Goal: Task Accomplishment & Management: Complete application form

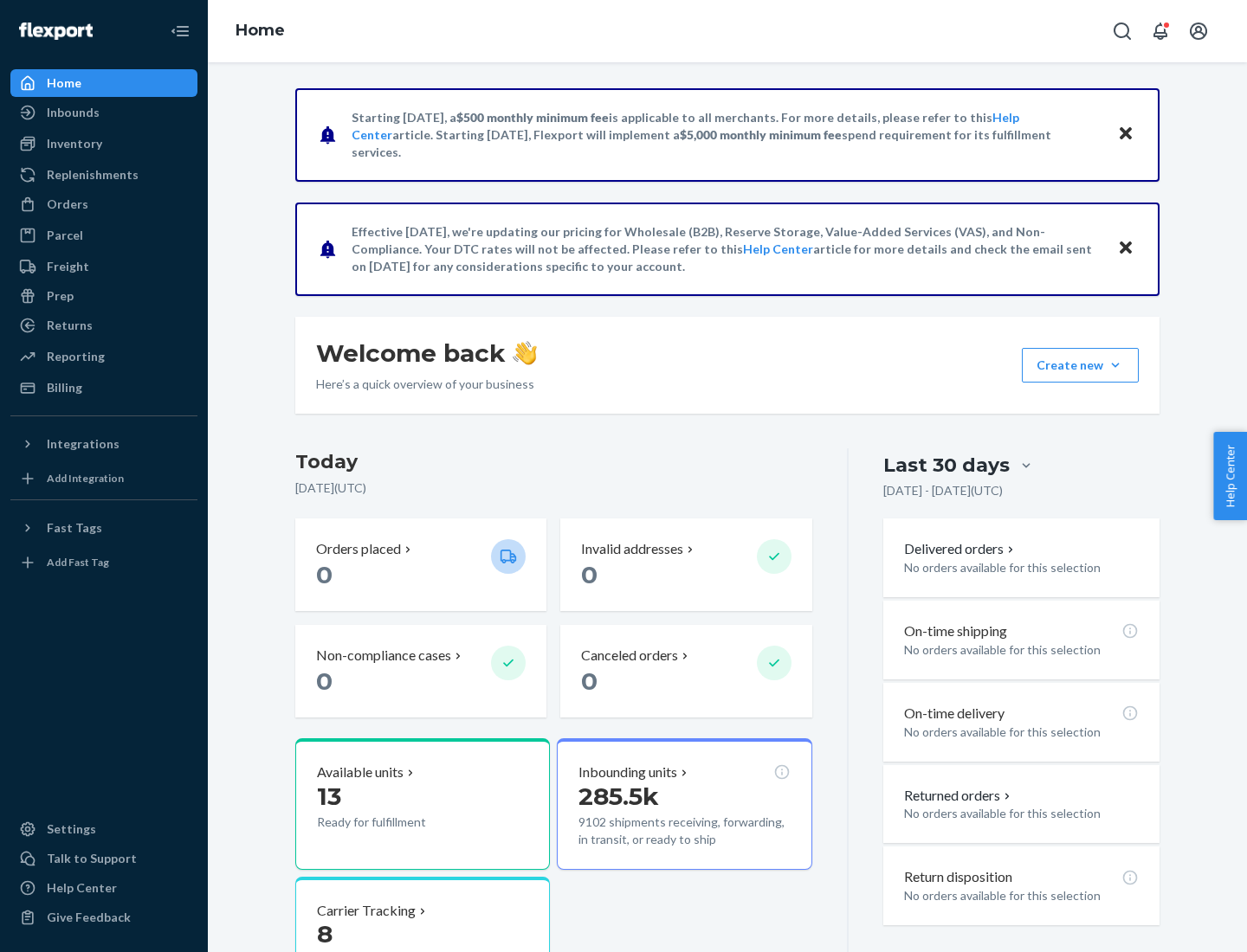
click at [1115, 365] on button "Create new Create new inbound Create new order Create new product" at bounding box center [1080, 365] width 117 height 35
click at [104, 112] on div "Inbounds" at bounding box center [103, 112] width 184 height 24
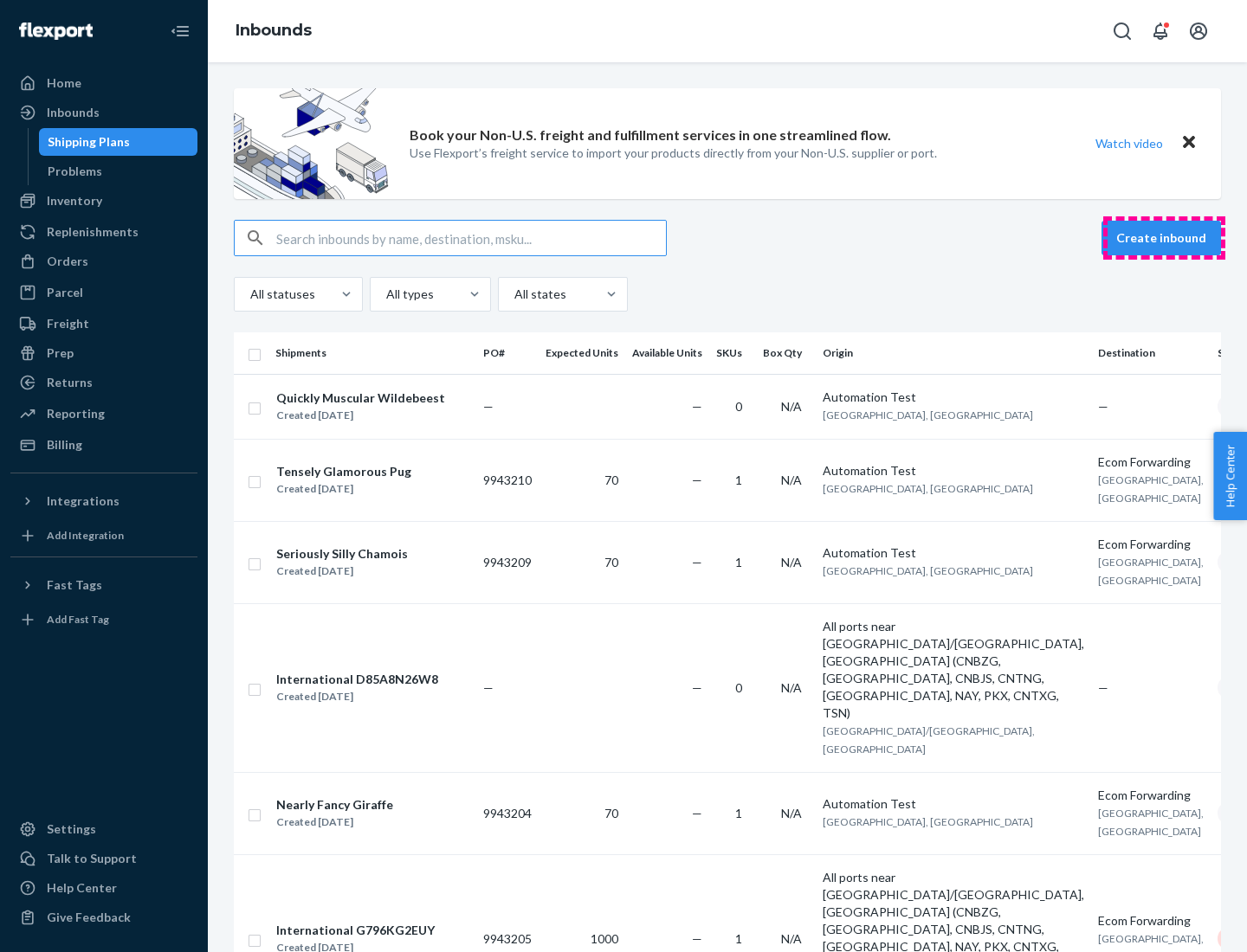
click at [1164, 238] on button "Create inbound" at bounding box center [1161, 238] width 120 height 35
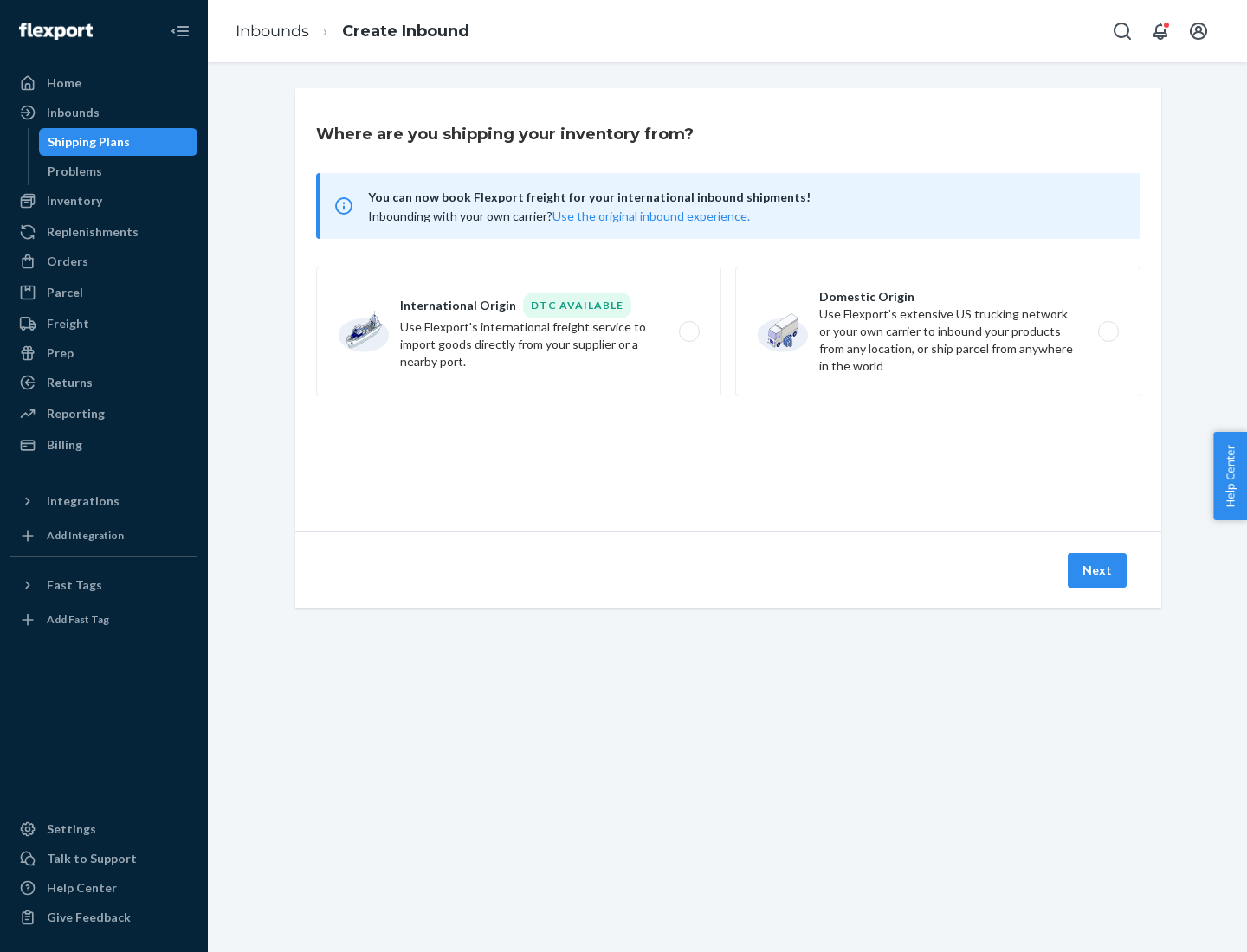
click at [938, 331] on label "Domestic Origin Use Flexport’s extensive US trucking network or your own carrie…" at bounding box center [937, 331] width 405 height 130
click at [1107, 331] on input "Domestic Origin Use Flexport’s extensive US trucking network or your own carrie…" at bounding box center [1113, 332] width 11 height 11
radio input "true"
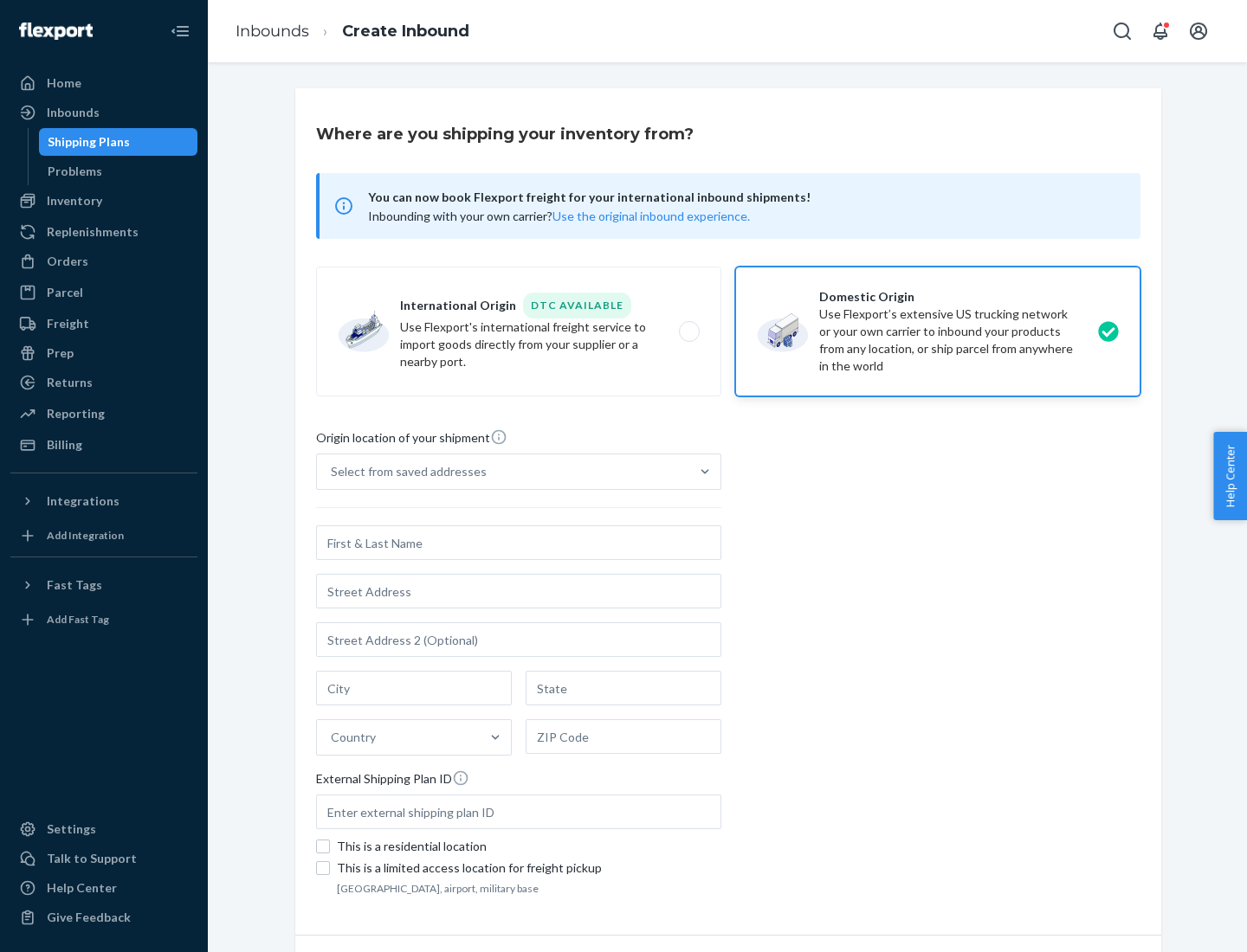
click at [503, 472] on div "Select from saved addresses" at bounding box center [502, 472] width 372 height 35
click at [332, 472] on input "Select from saved addresses" at bounding box center [331, 471] width 2 height 17
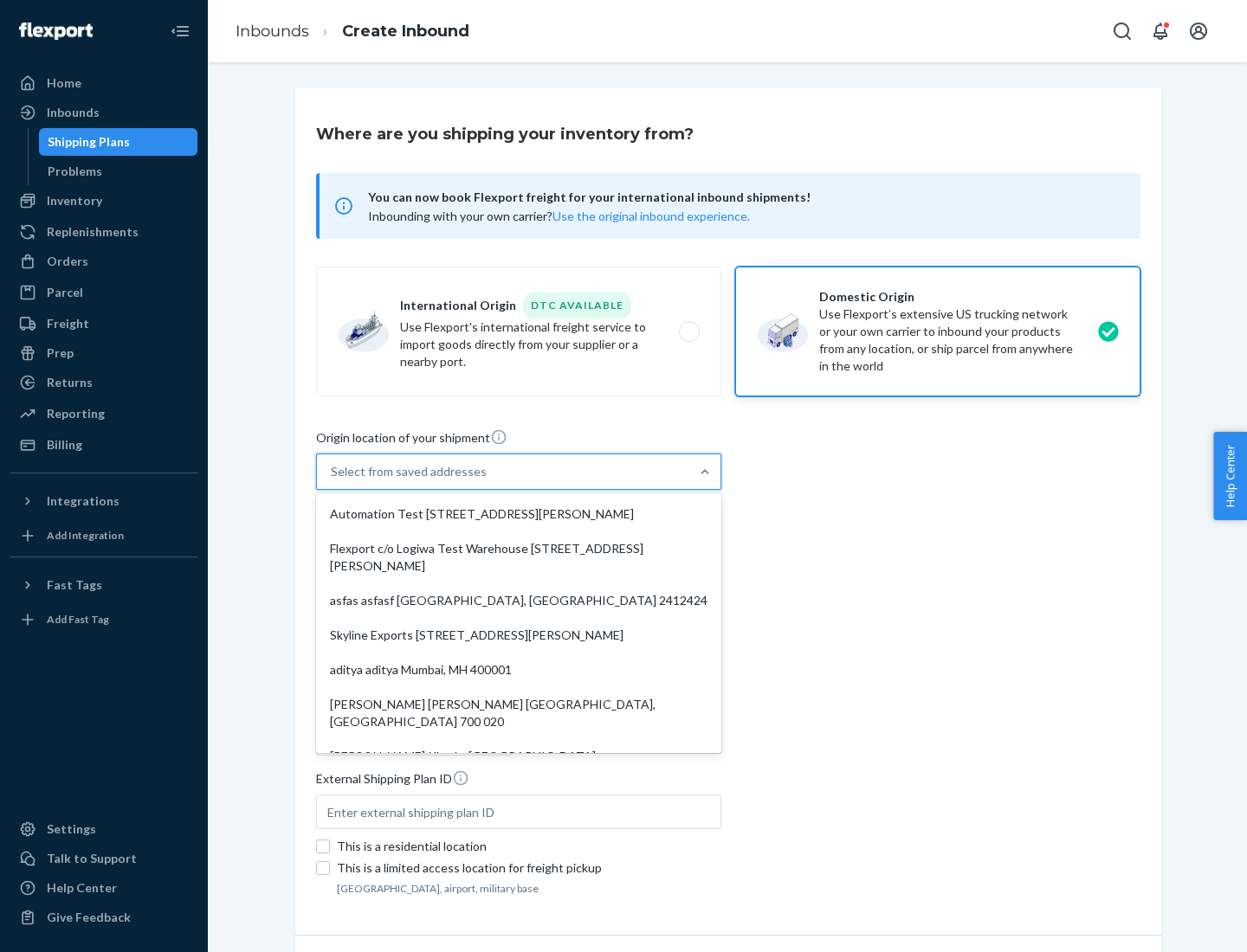
scroll to position [7, 0]
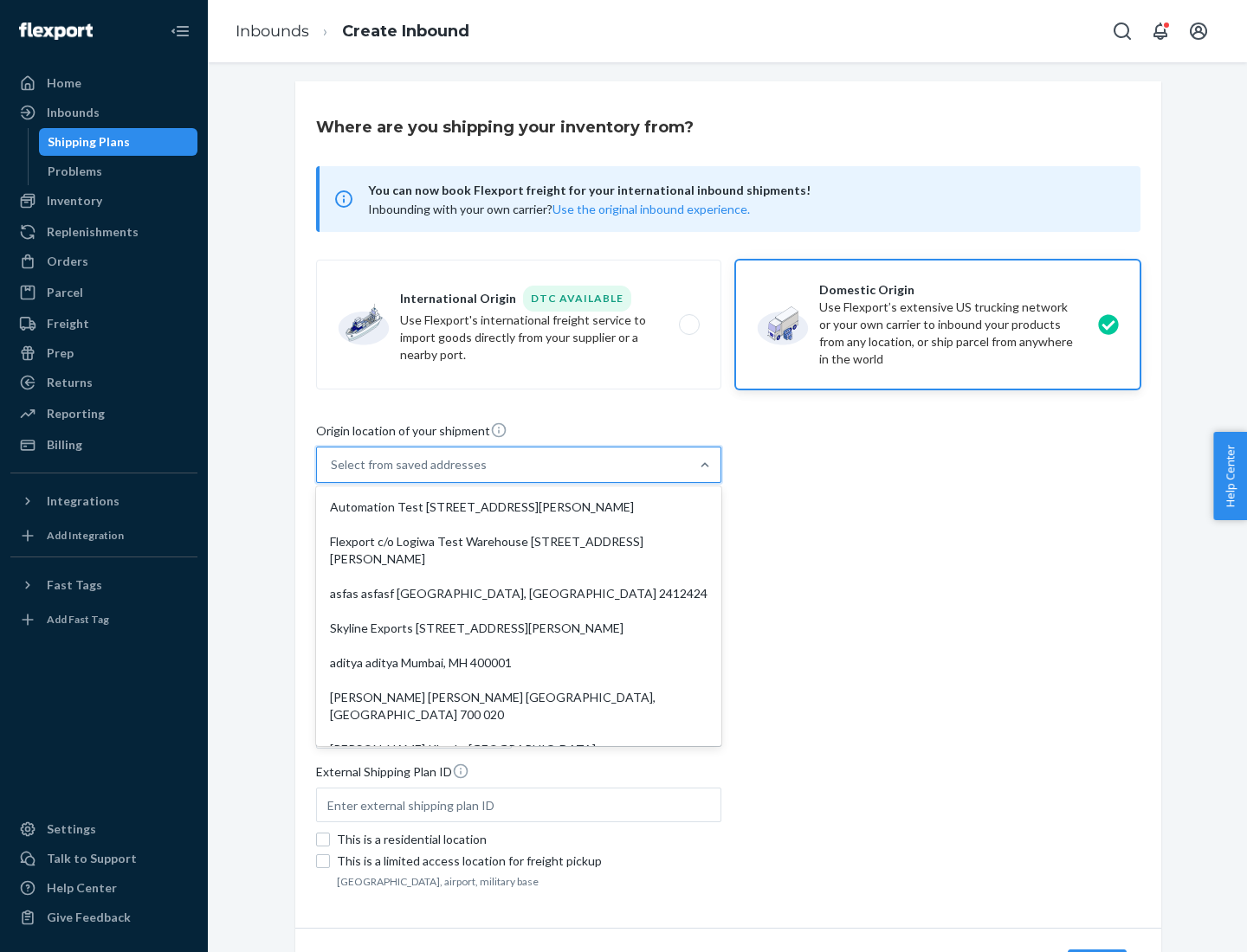
click at [519, 508] on div "Automation Test [STREET_ADDRESS][PERSON_NAME]" at bounding box center [518, 508] width 398 height 35
click at [332, 474] on input "option Automation Test [STREET_ADDRESS][PERSON_NAME]. 9 results available. Use …" at bounding box center [331, 465] width 2 height 17
type input "Automation Test"
type input "9th Floor"
type input "[GEOGRAPHIC_DATA]"
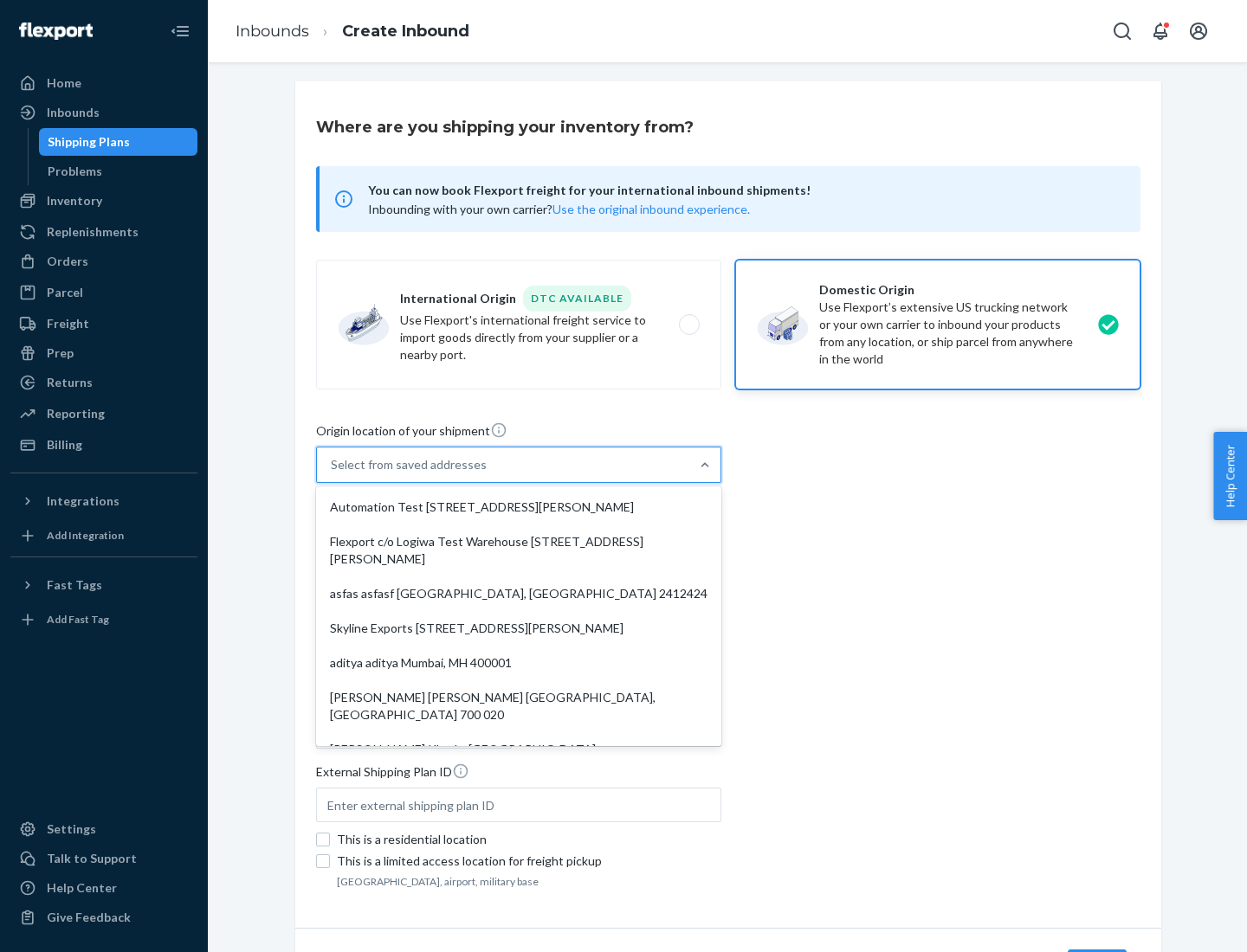
type input "CA"
type input "94104"
type input "[STREET_ADDRESS][PERSON_NAME]"
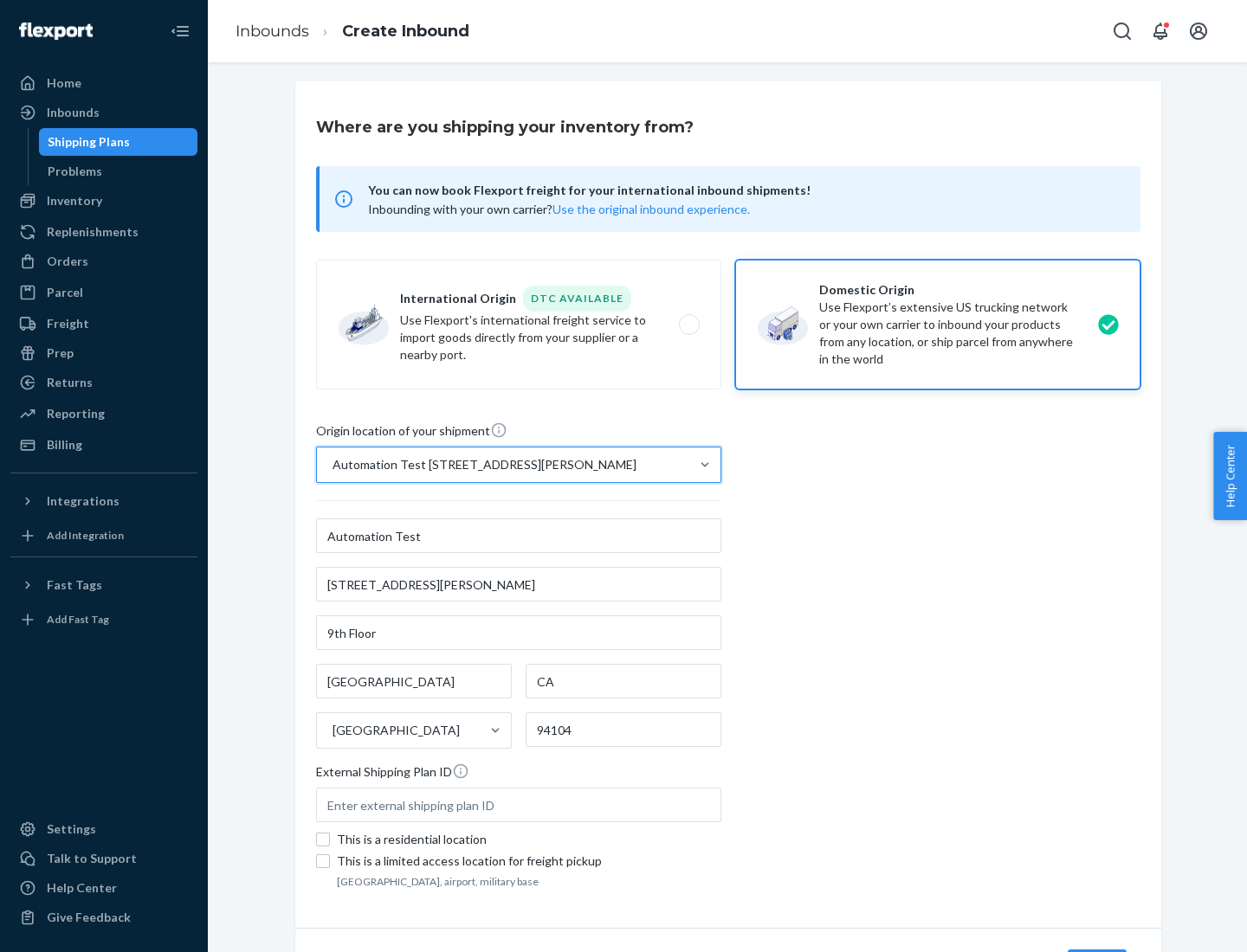
scroll to position [102, 0]
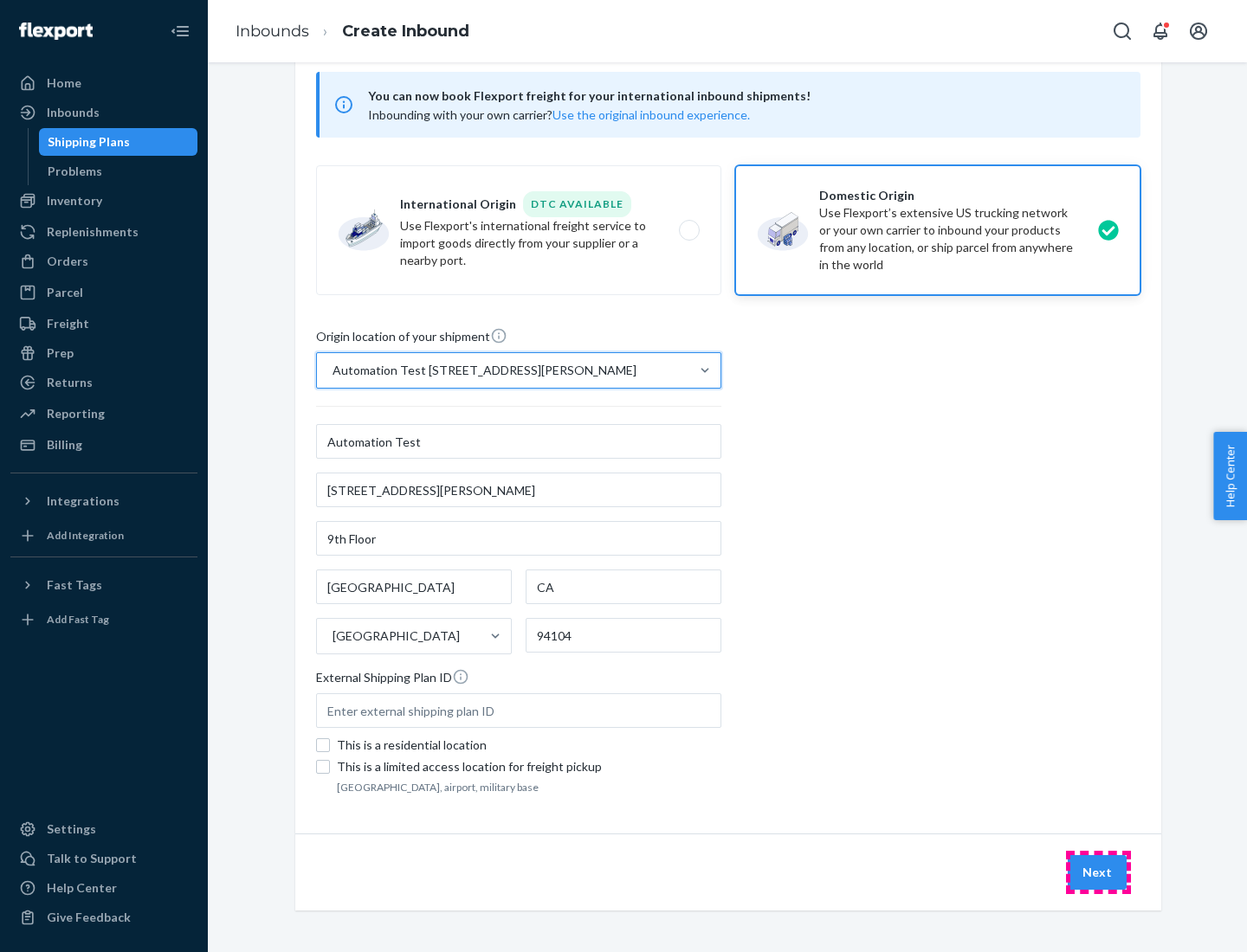
click at [1098, 872] on button "Next" at bounding box center [1097, 872] width 59 height 35
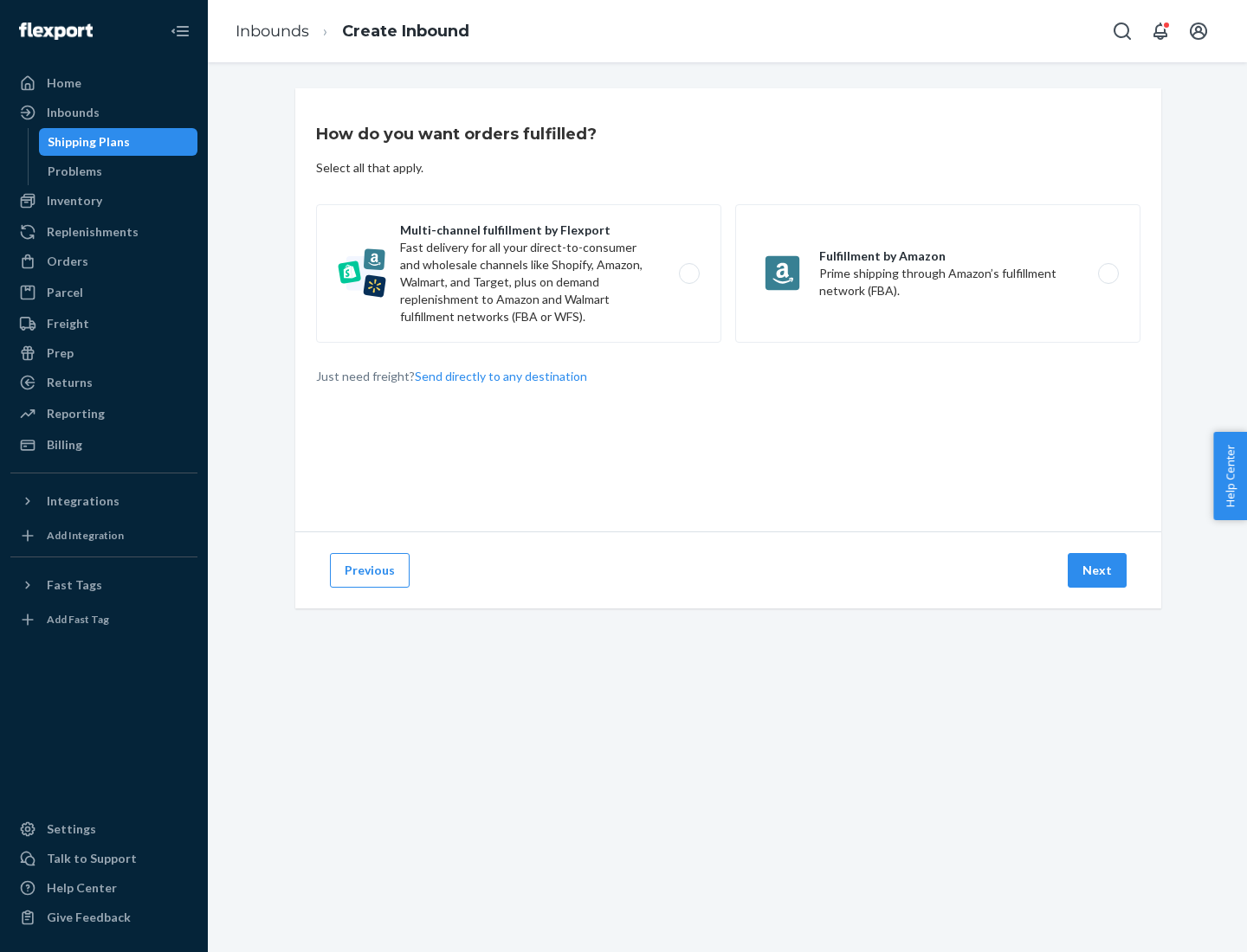
click at [519, 273] on label "Multi-channel fulfillment by Flexport Fast delivery for all your direct-to-cons…" at bounding box center [518, 273] width 405 height 138
click at [688, 273] on input "Multi-channel fulfillment by Flexport Fast delivery for all your direct-to-cons…" at bounding box center [693, 273] width 11 height 11
radio input "true"
click at [1098, 571] on button "Next" at bounding box center [1097, 571] width 59 height 35
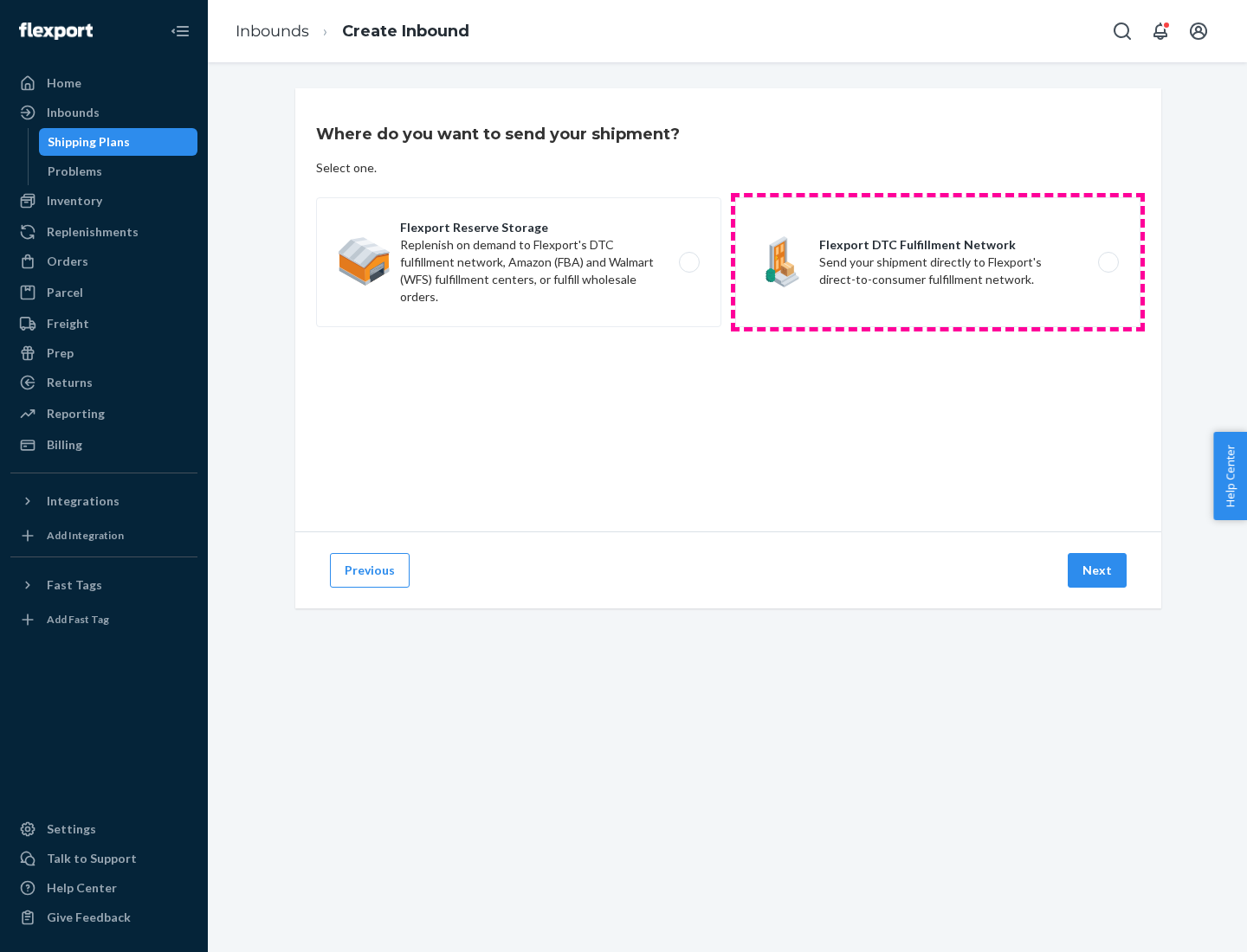
click at [938, 262] on label "Flexport DTC Fulfillment Network Send your shipment directly to Flexport's dire…" at bounding box center [937, 262] width 405 height 130
click at [1107, 262] on input "Flexport DTC Fulfillment Network Send your shipment directly to Flexport's dire…" at bounding box center [1113, 262] width 11 height 11
radio input "true"
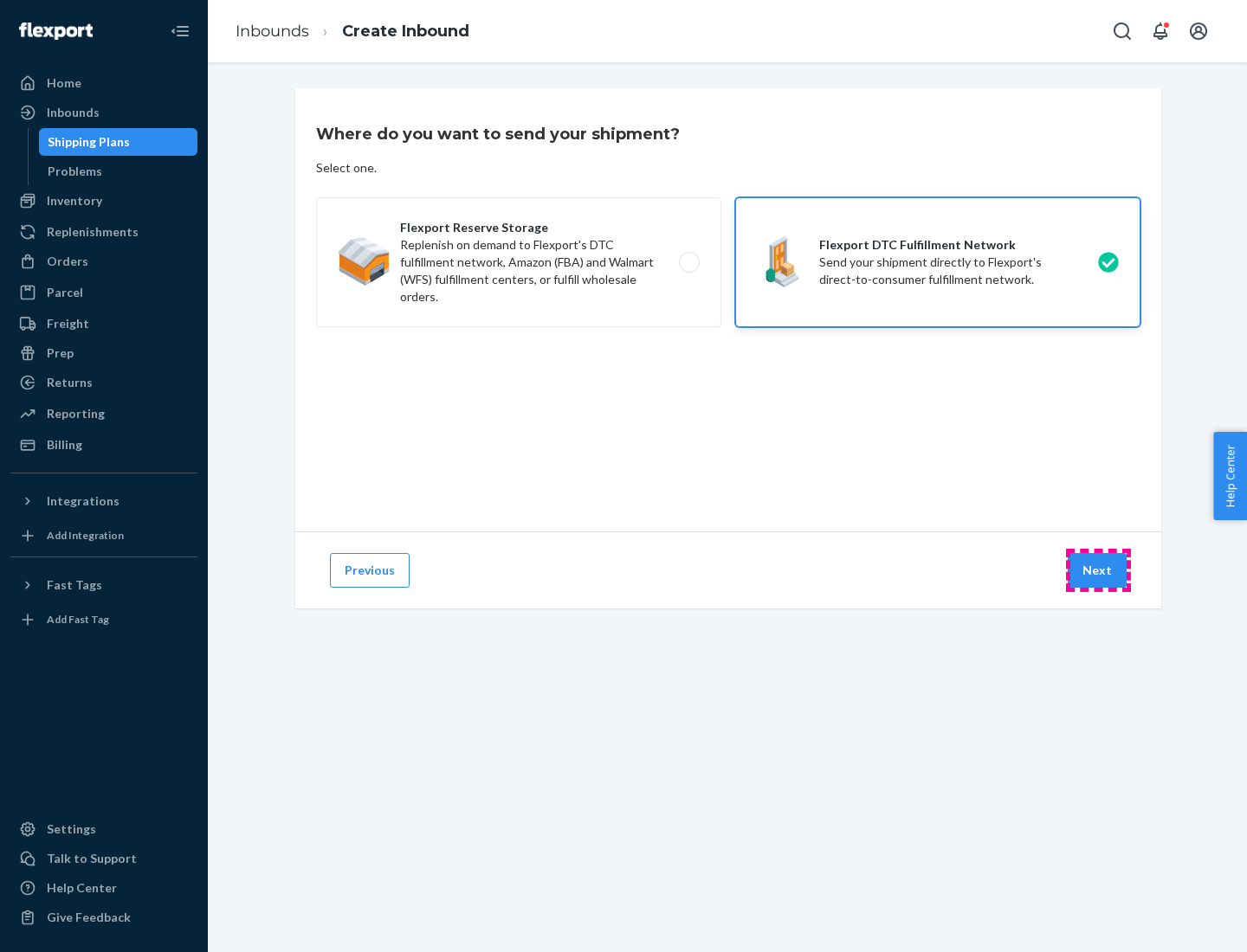
click at [1098, 571] on button "Next" at bounding box center [1097, 571] width 59 height 35
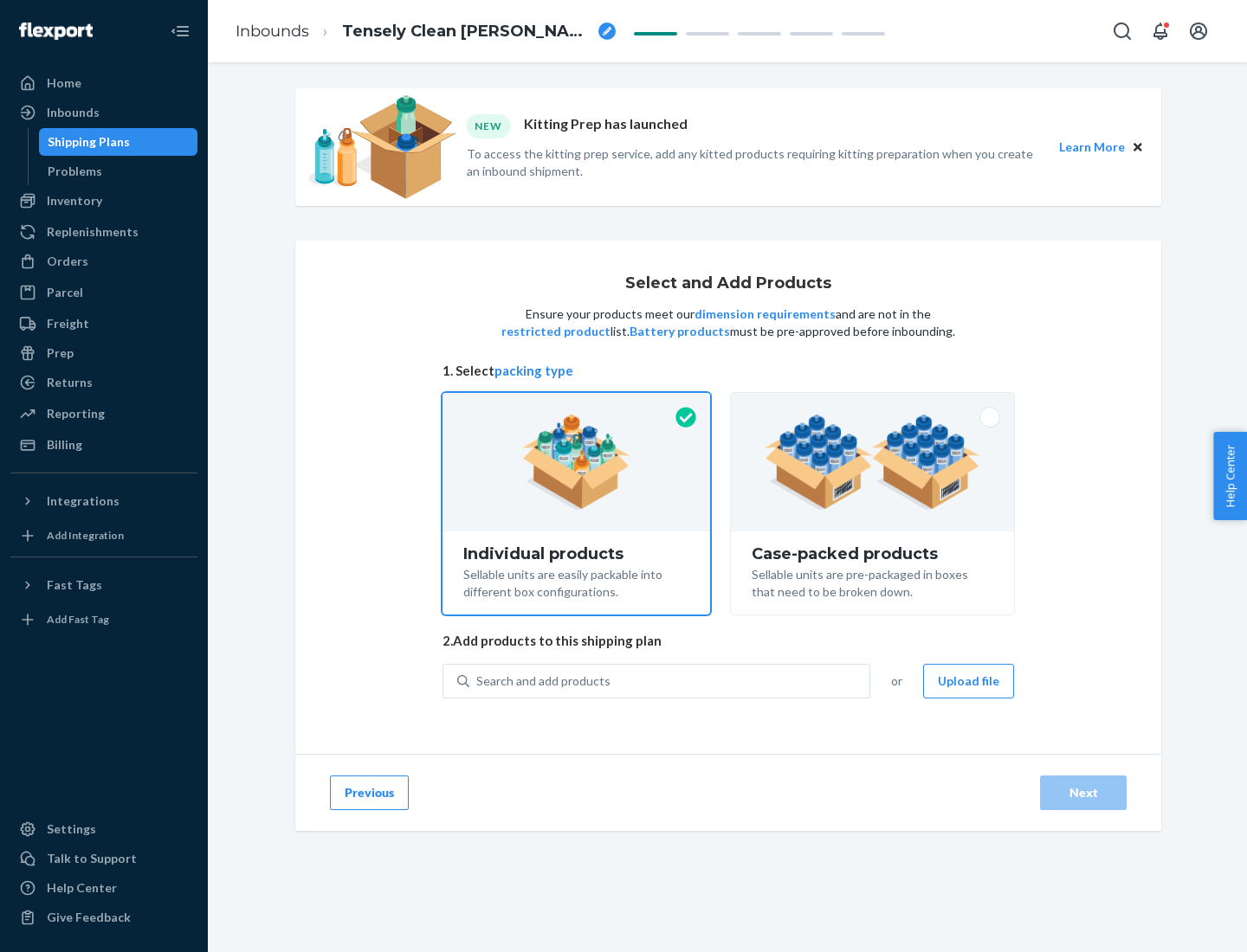
click at [873, 462] on img at bounding box center [873, 462] width 216 height 95
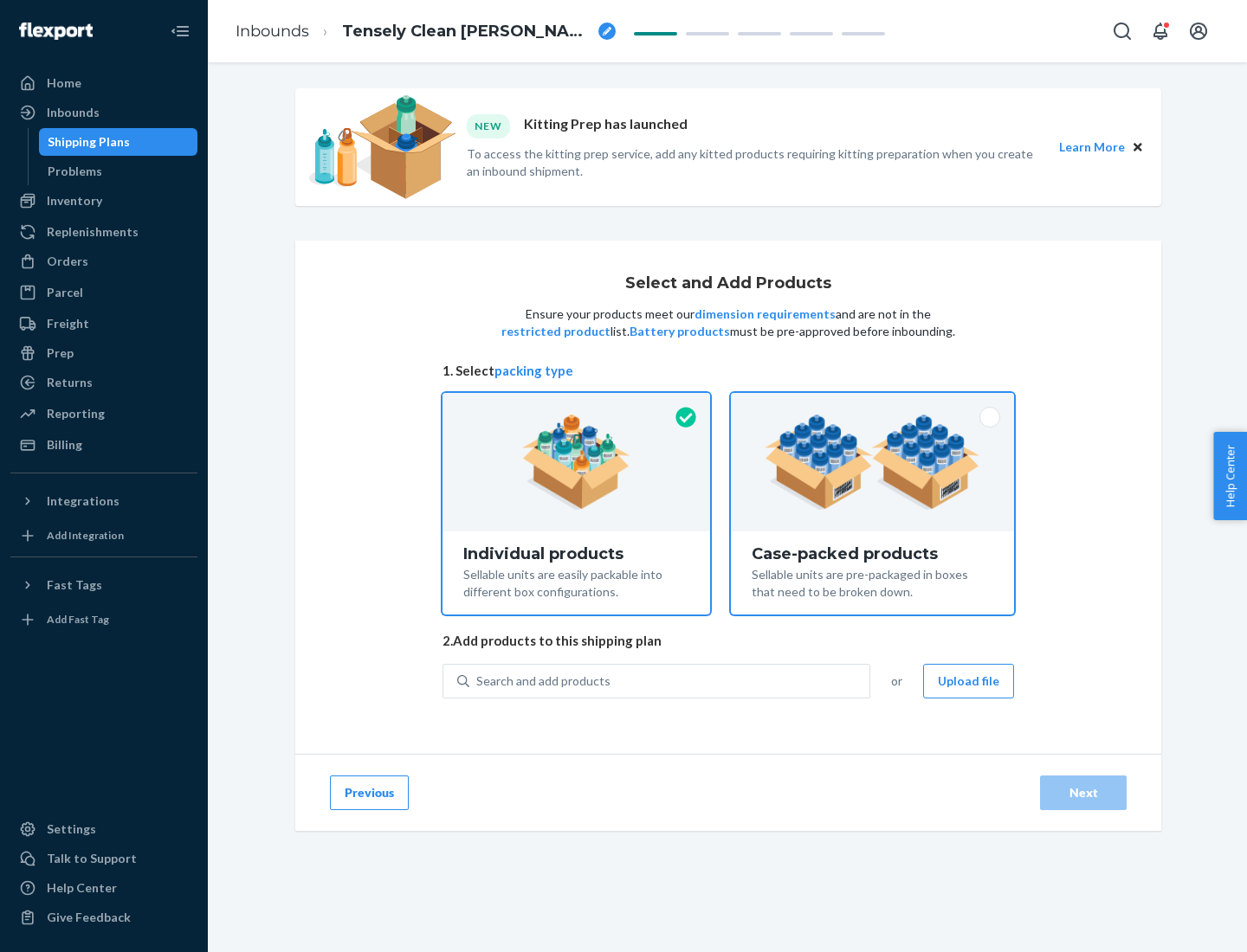
click at [873, 404] on input "Case-packed products Sellable units are pre-packaged in boxes that need to be b…" at bounding box center [872, 399] width 11 height 11
radio input "true"
radio input "false"
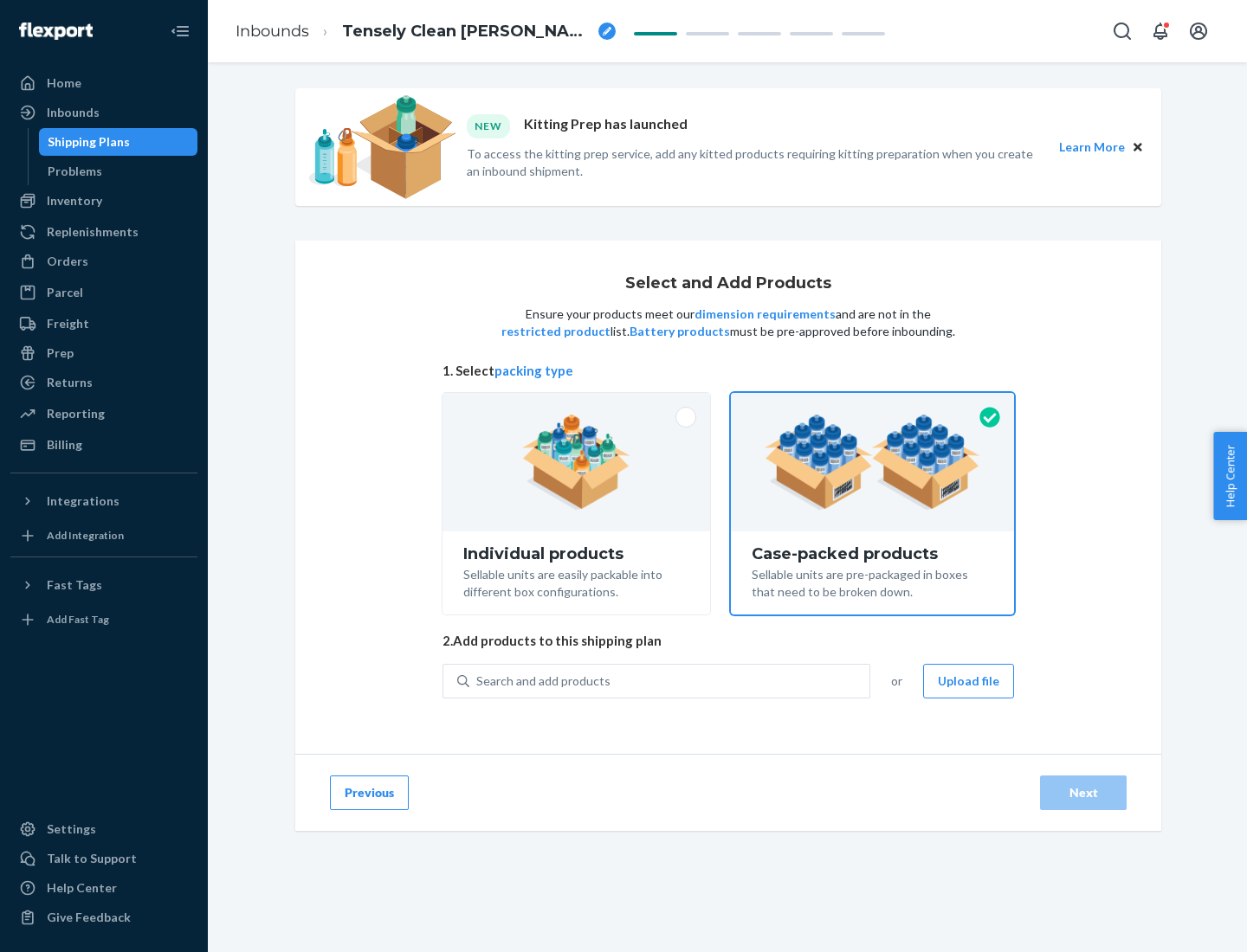
click at [670, 680] on div "Search and add products" at bounding box center [669, 681] width 400 height 31
click at [478, 680] on input "Search and add products" at bounding box center [477, 680] width 2 height 17
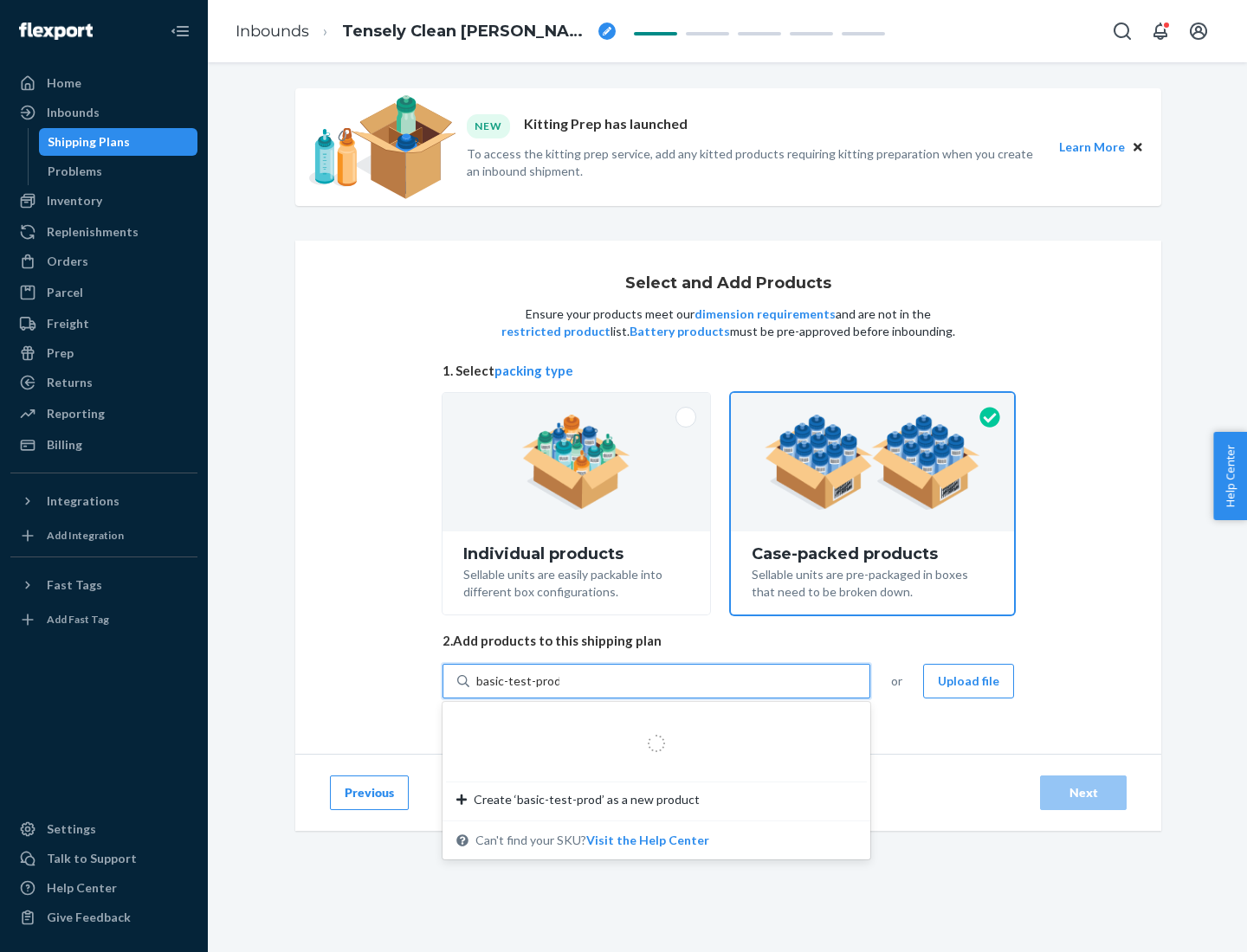
type input "basic-test-product-1"
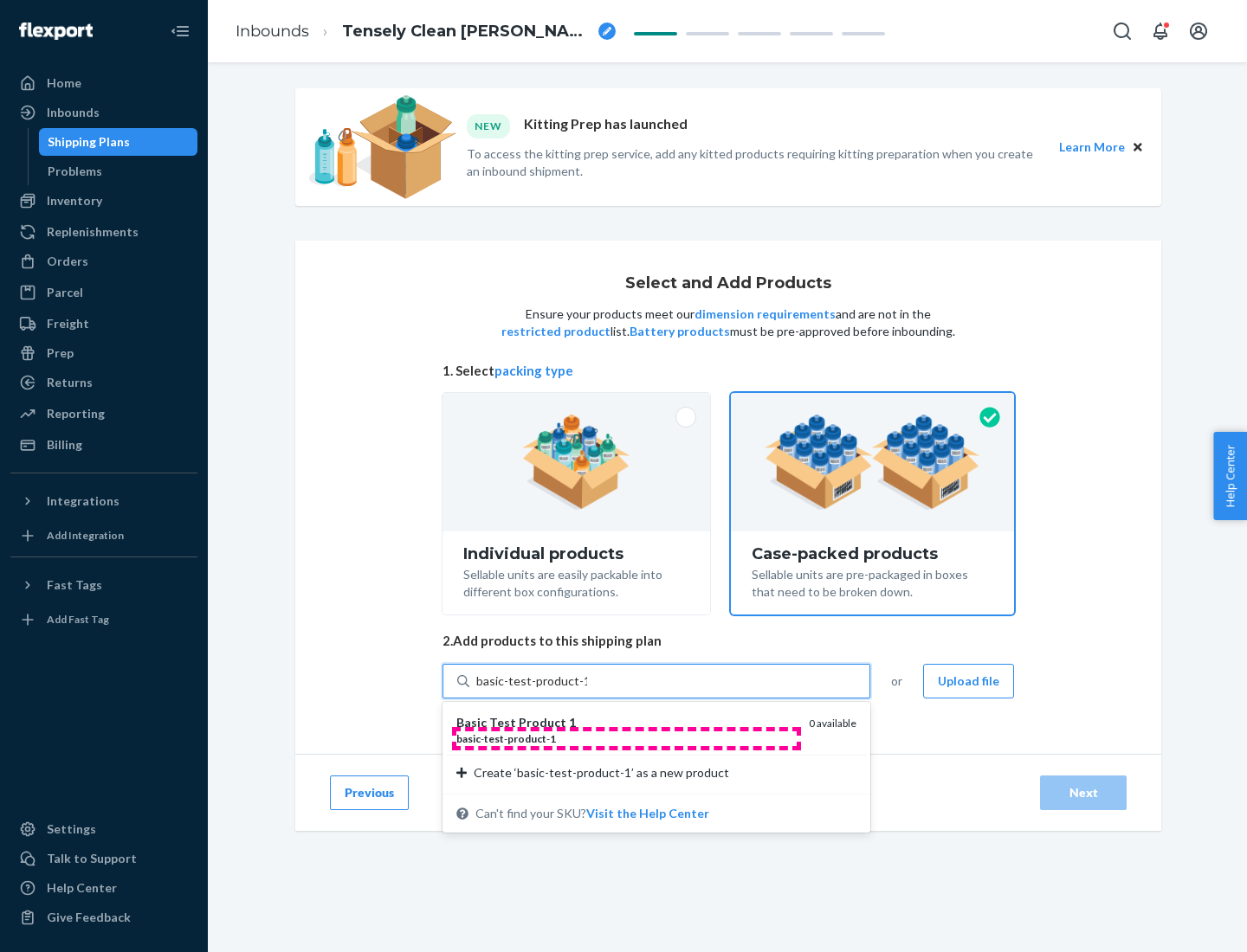
click at [626, 738] on div "basic - test - product - 1" at bounding box center [626, 739] width 339 height 15
click at [587, 690] on input "basic-test-product-1" at bounding box center [531, 680] width 111 height 17
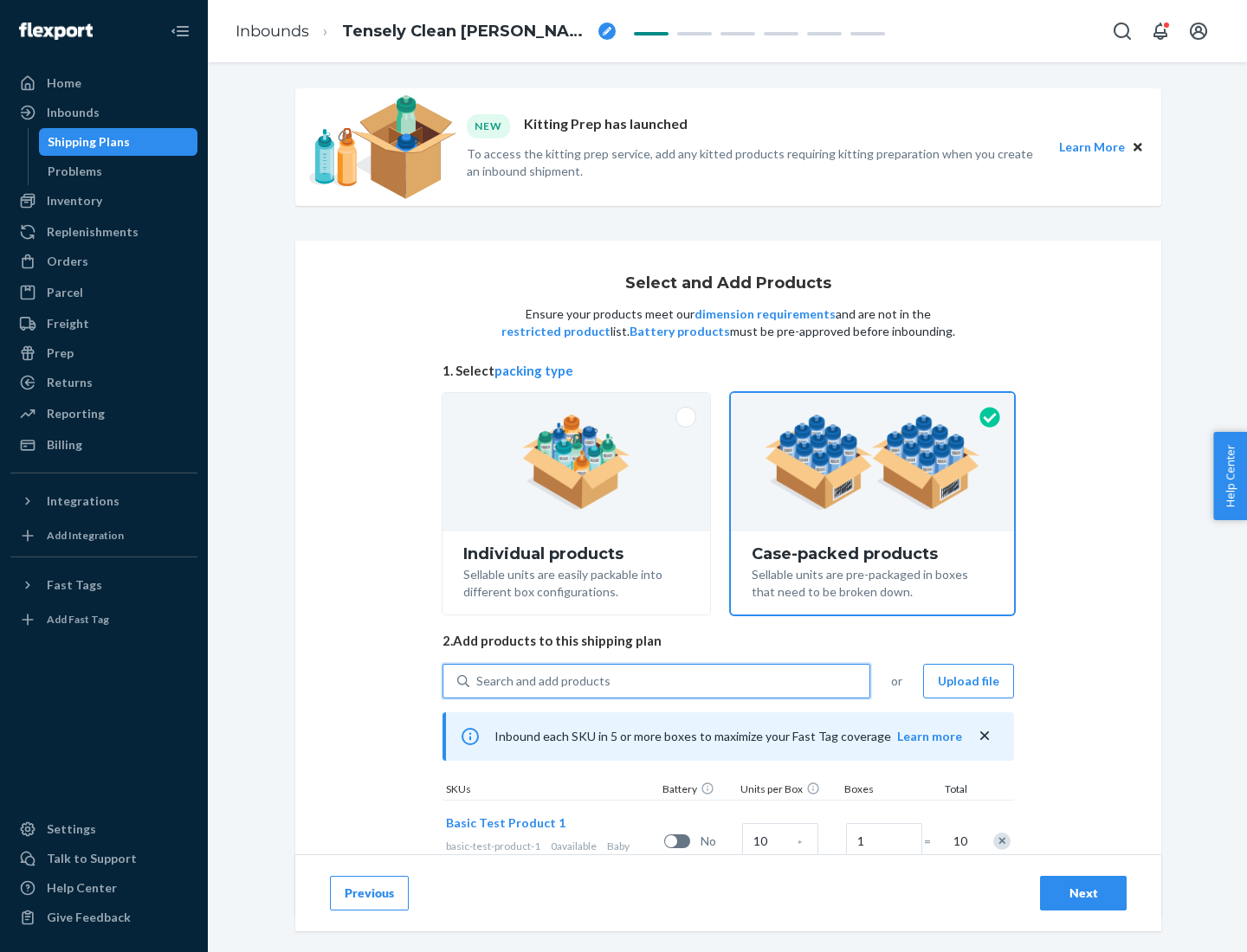
scroll to position [62, 0]
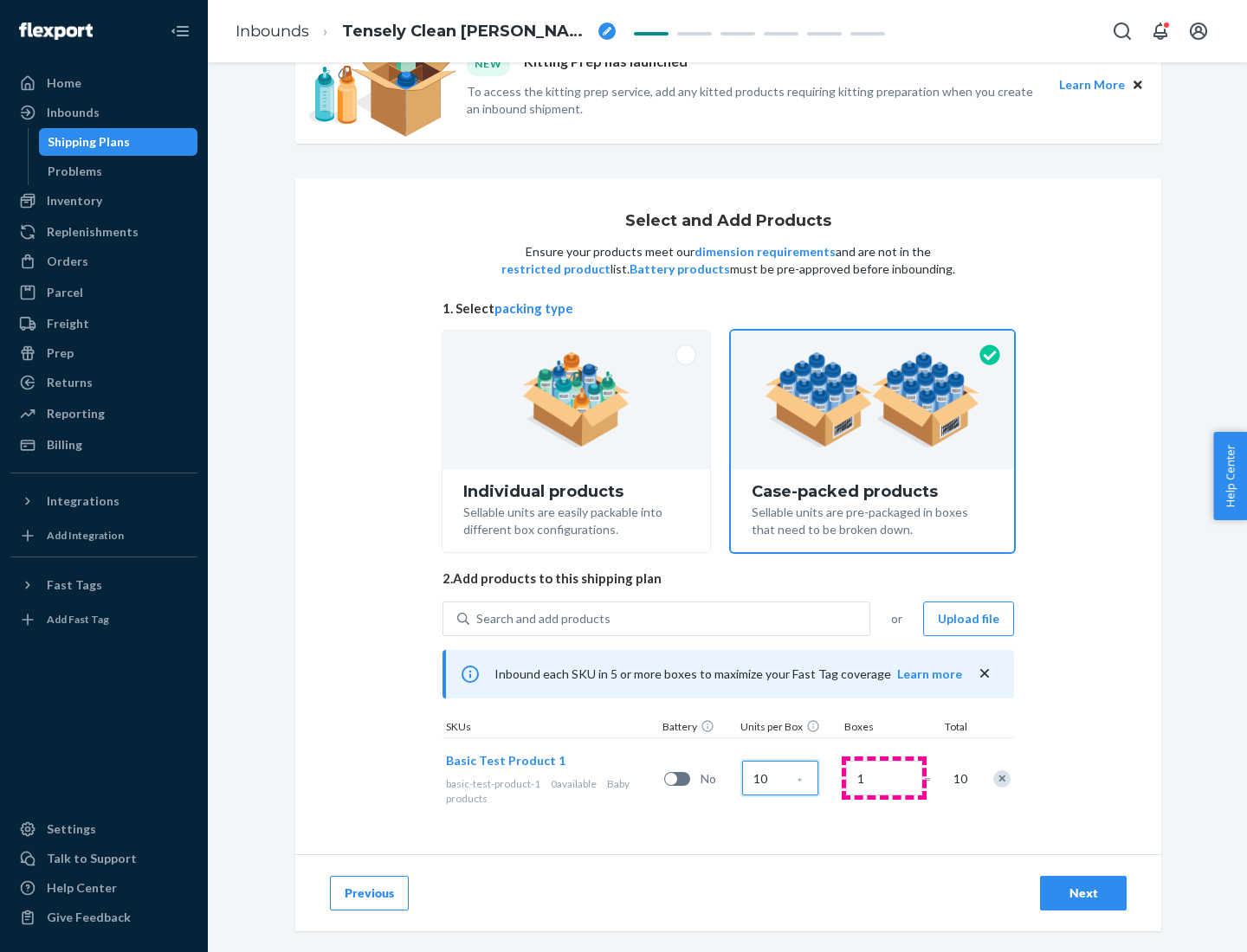
type input "10"
type input "7"
click at [1083, 893] on div "Next" at bounding box center [1083, 893] width 57 height 17
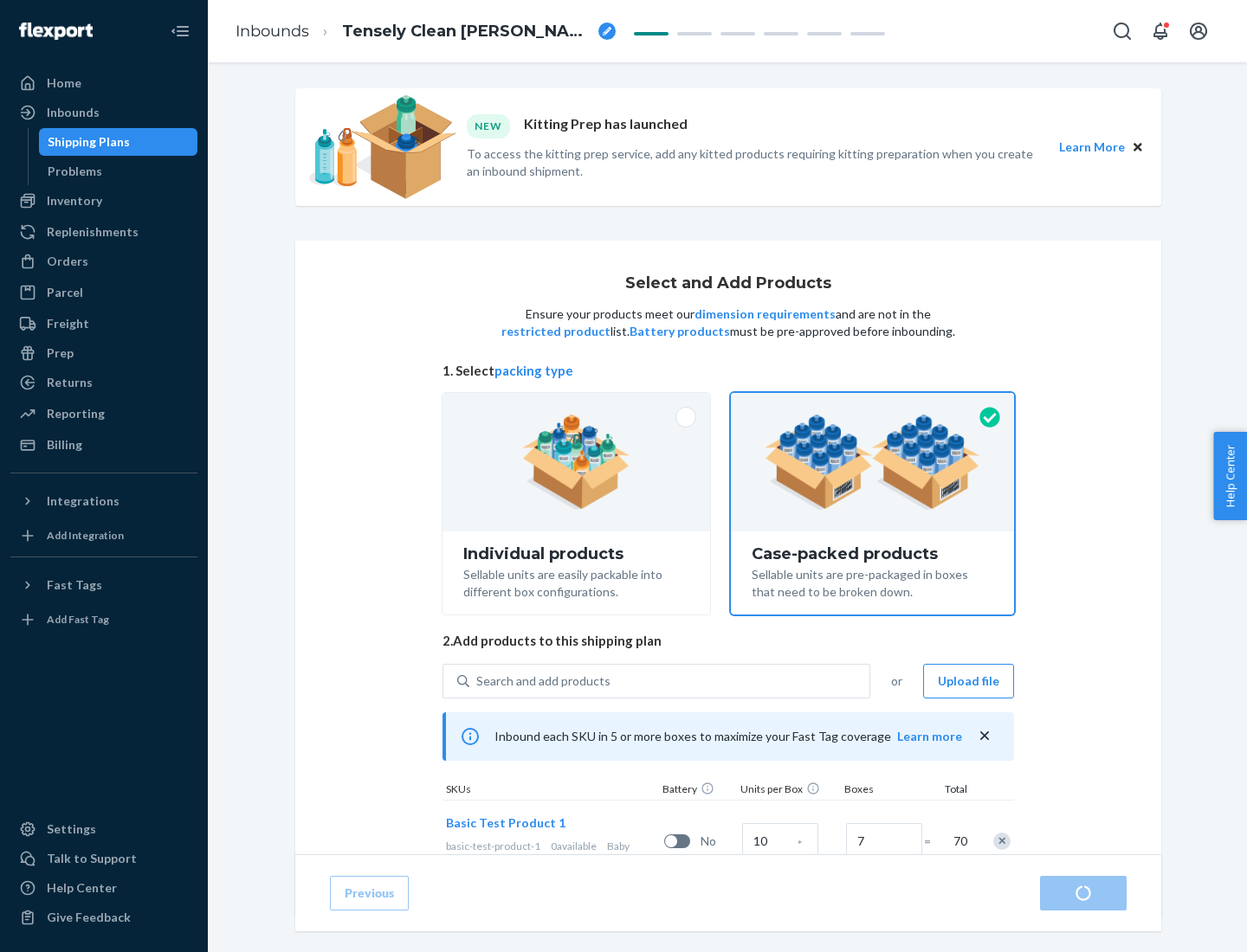
radio input "true"
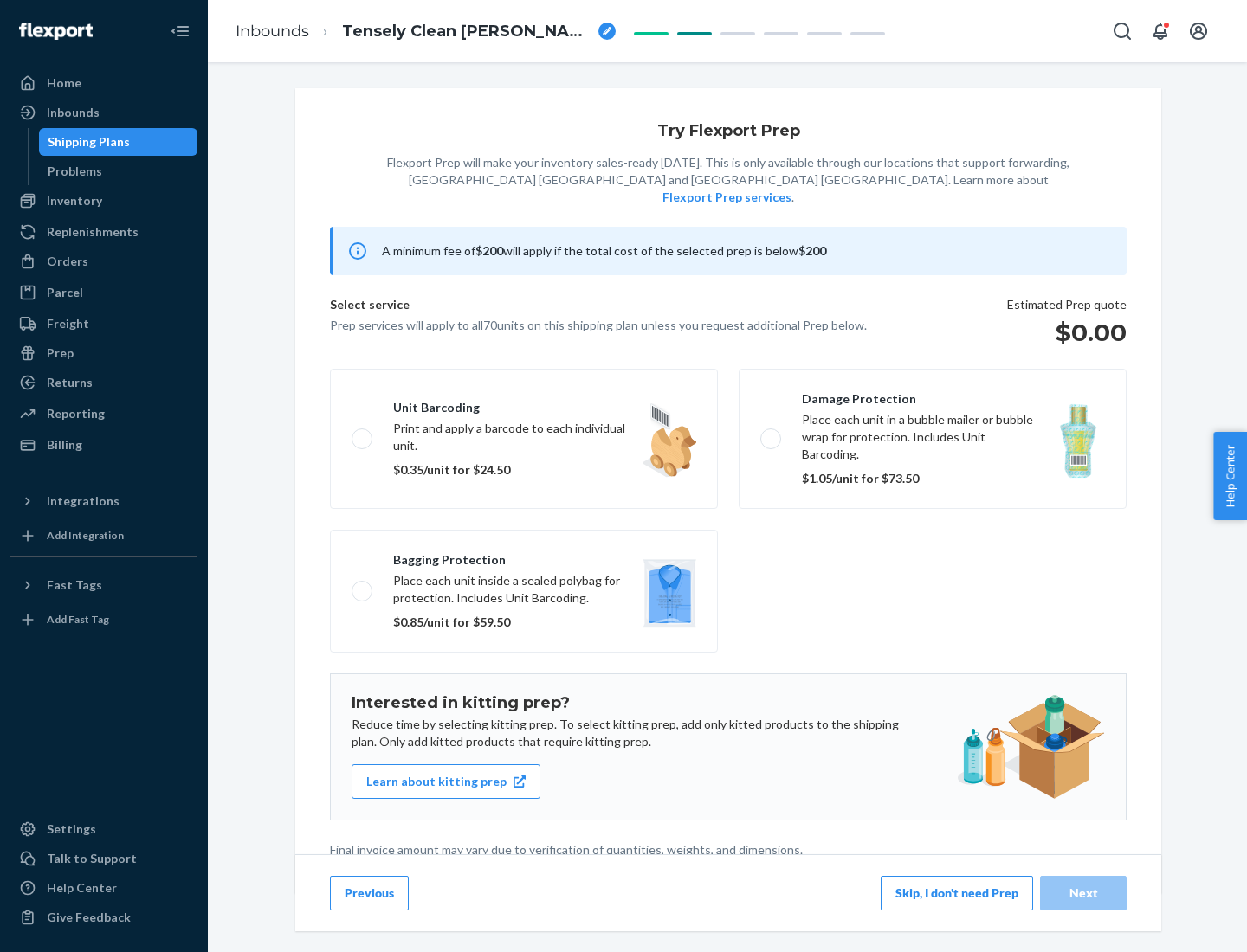
scroll to position [5, 0]
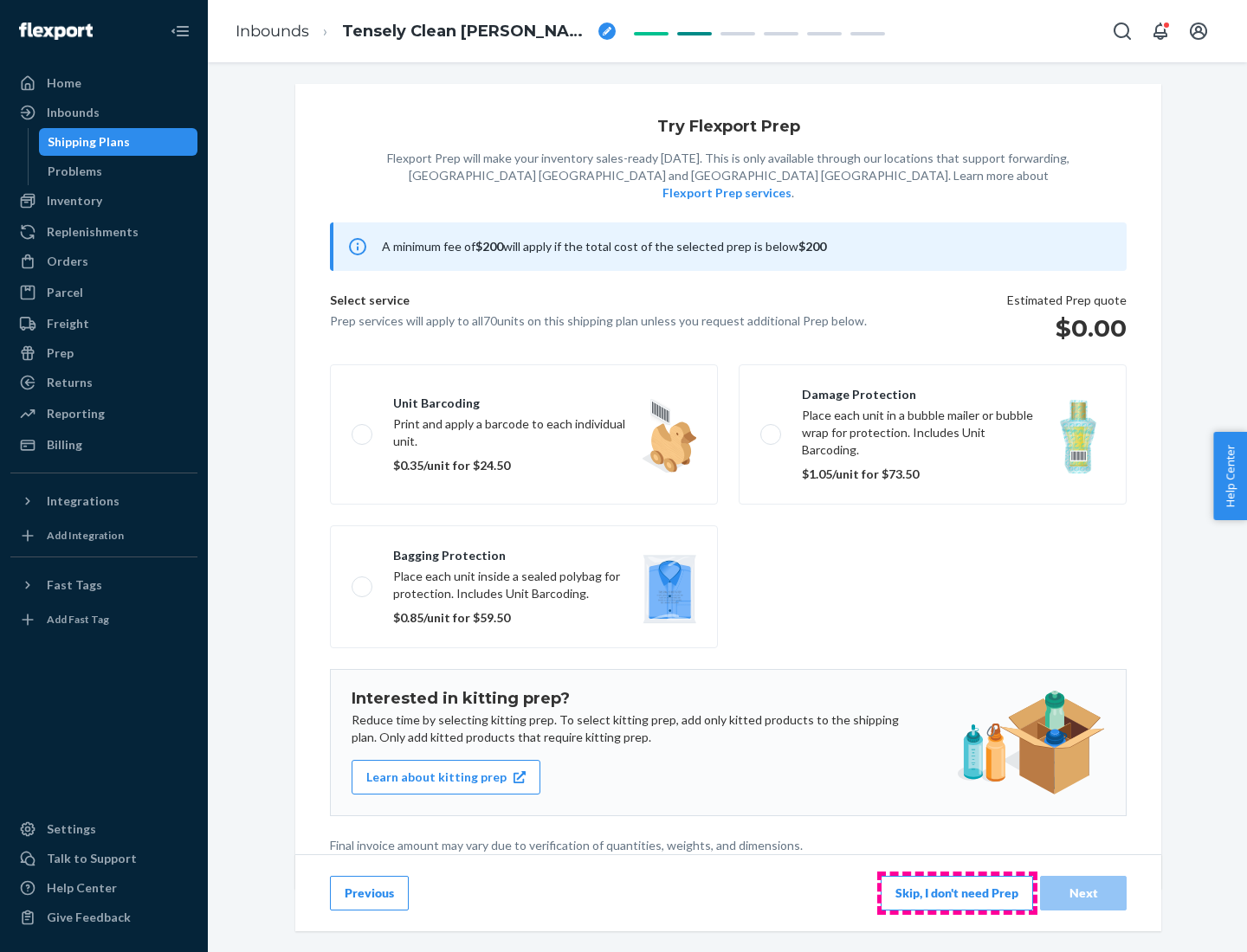
click at [957, 893] on button "Skip, I don't need Prep" at bounding box center [956, 893] width 153 height 35
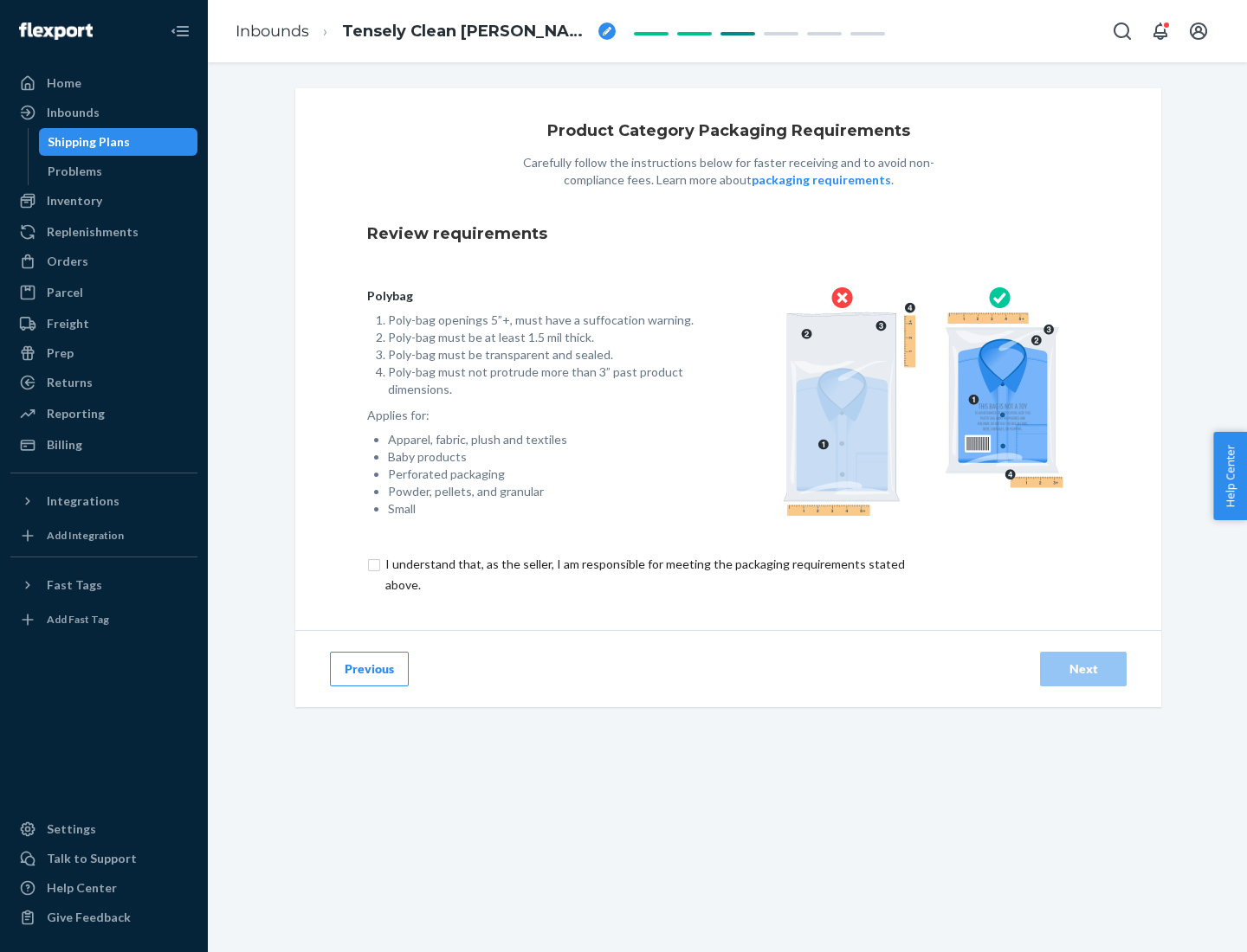
click at [643, 573] on input "checkbox" at bounding box center [654, 574] width 575 height 41
checkbox input "true"
click at [1083, 669] on div "Next" at bounding box center [1083, 669] width 57 height 17
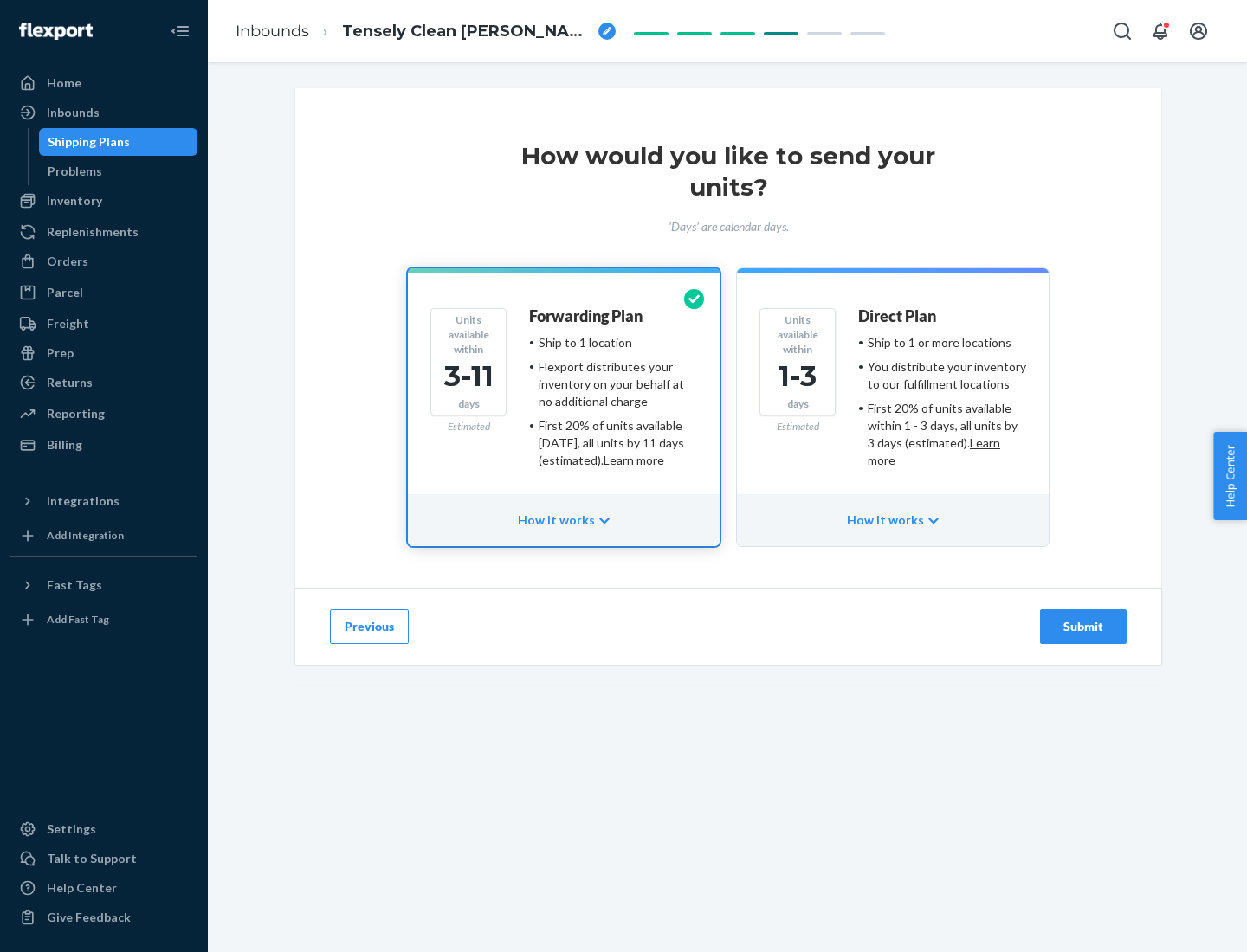
click at [893, 394] on ul "Ship to 1 or more locations You distribute your inventory to our fulfillment lo…" at bounding box center [942, 401] width 168 height 135
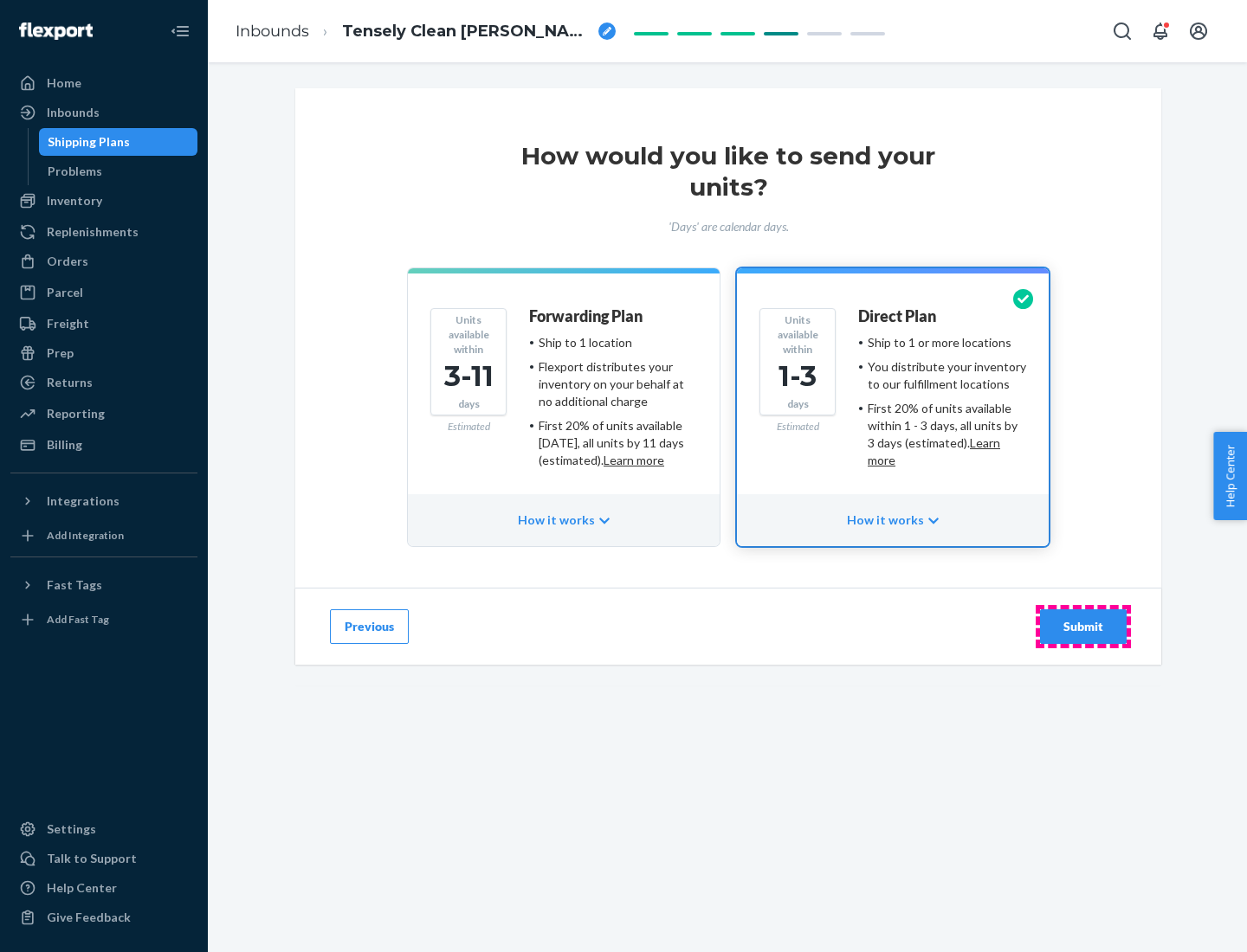
click at [1083, 626] on div "Submit" at bounding box center [1083, 626] width 57 height 17
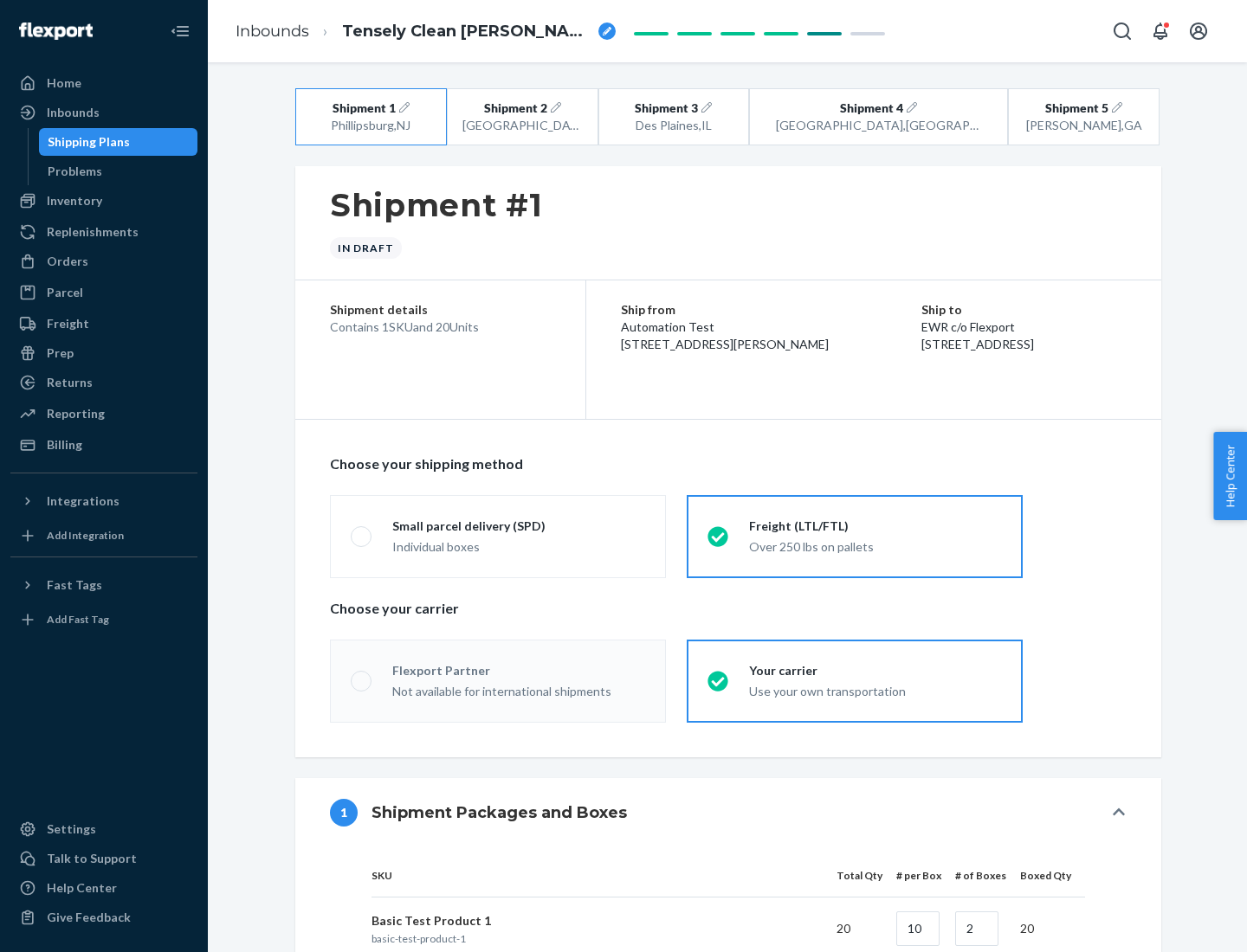
radio input "true"
radio input "false"
radio input "true"
radio input "false"
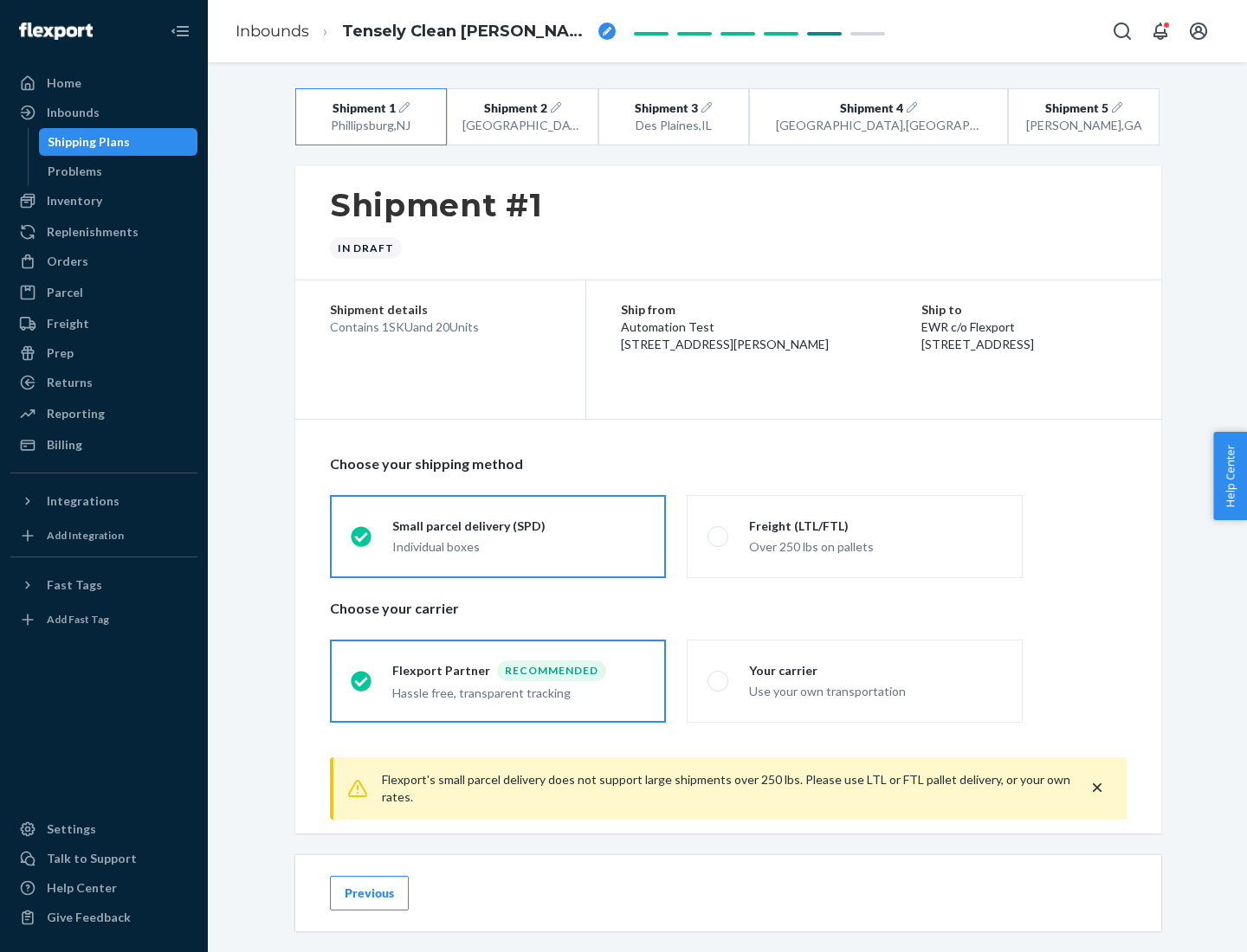
scroll to position [19, 0]
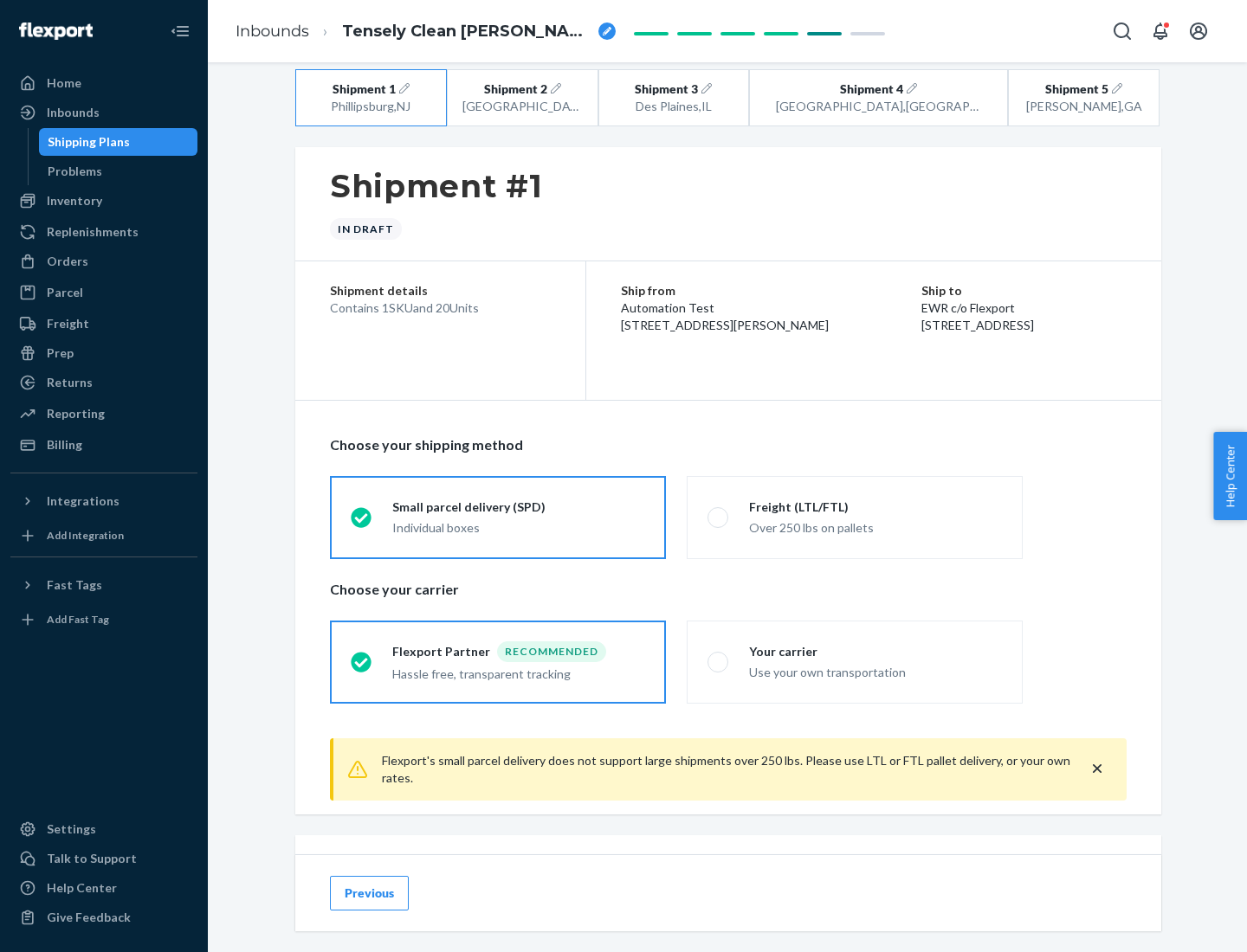
click at [876, 507] on div "Freight (LTL/FTL)" at bounding box center [876, 507] width 253 height 17
click at [718, 511] on input "Freight (LTL/FTL) Over 250 lbs on pallets" at bounding box center [713, 517] width 11 height 11
radio input "true"
radio input "false"
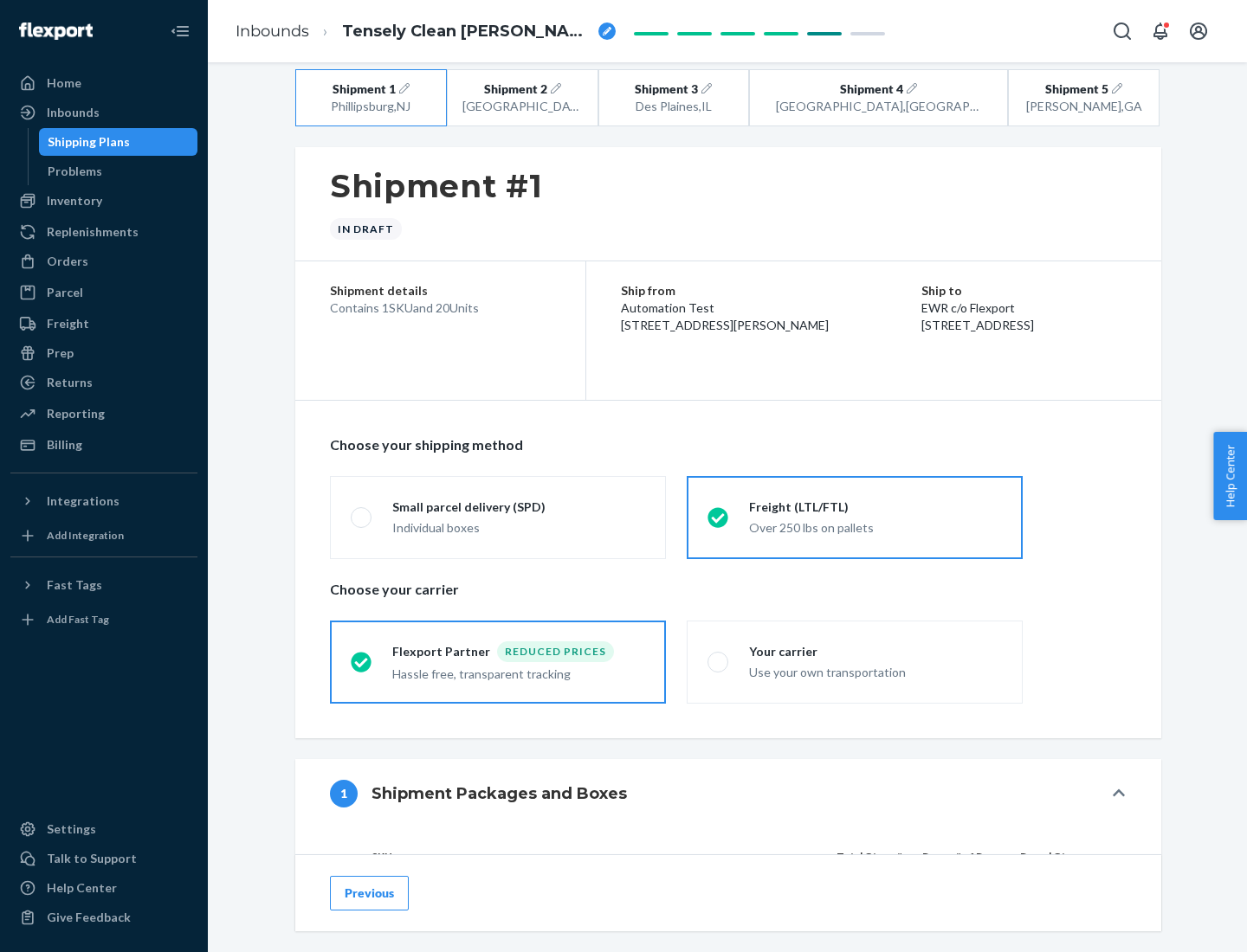
scroll to position [164, 0]
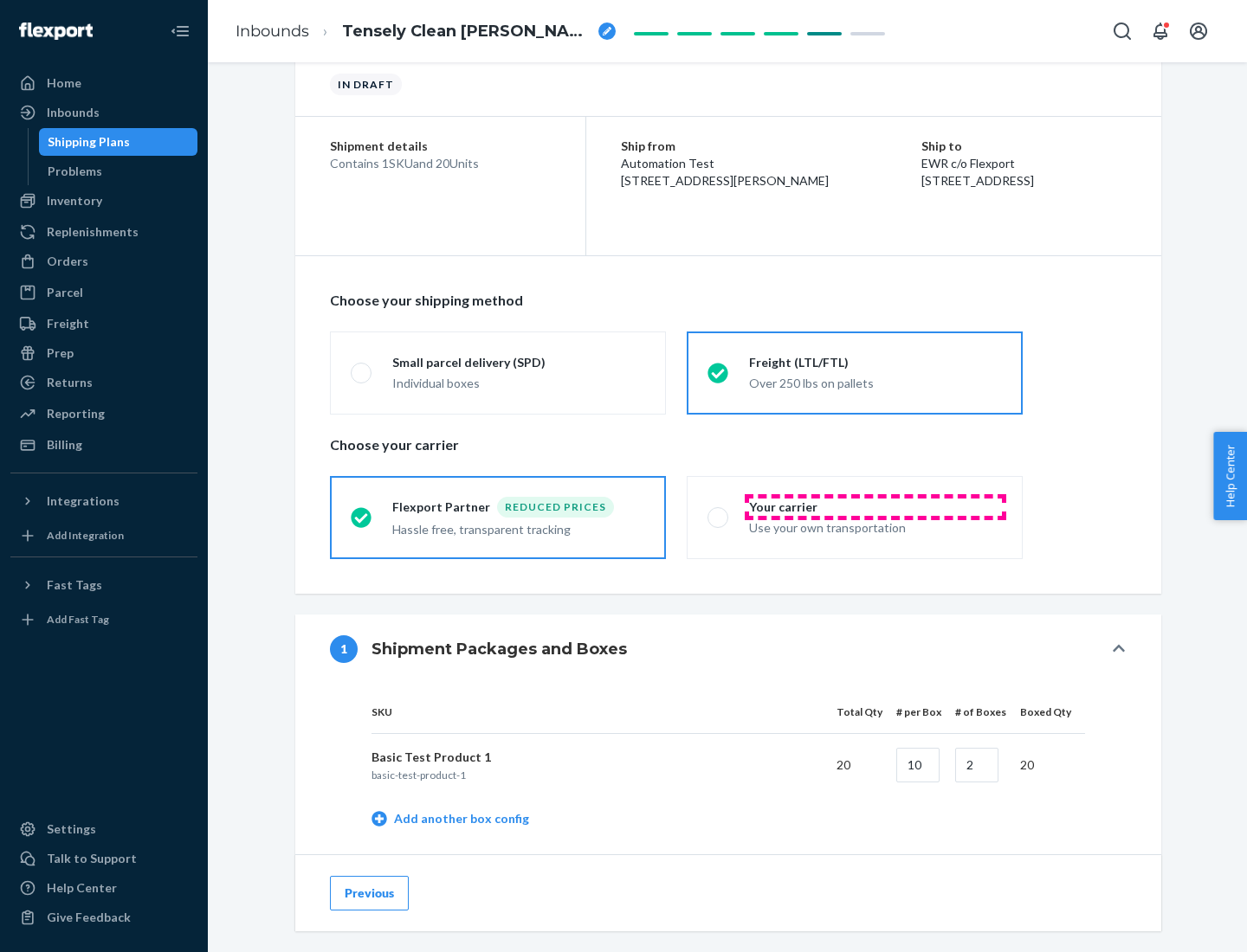
click at [876, 507] on div "Your carrier" at bounding box center [876, 507] width 253 height 17
click at [718, 511] on input "Your carrier Use your own transportation" at bounding box center [713, 517] width 11 height 11
radio input "true"
radio input "false"
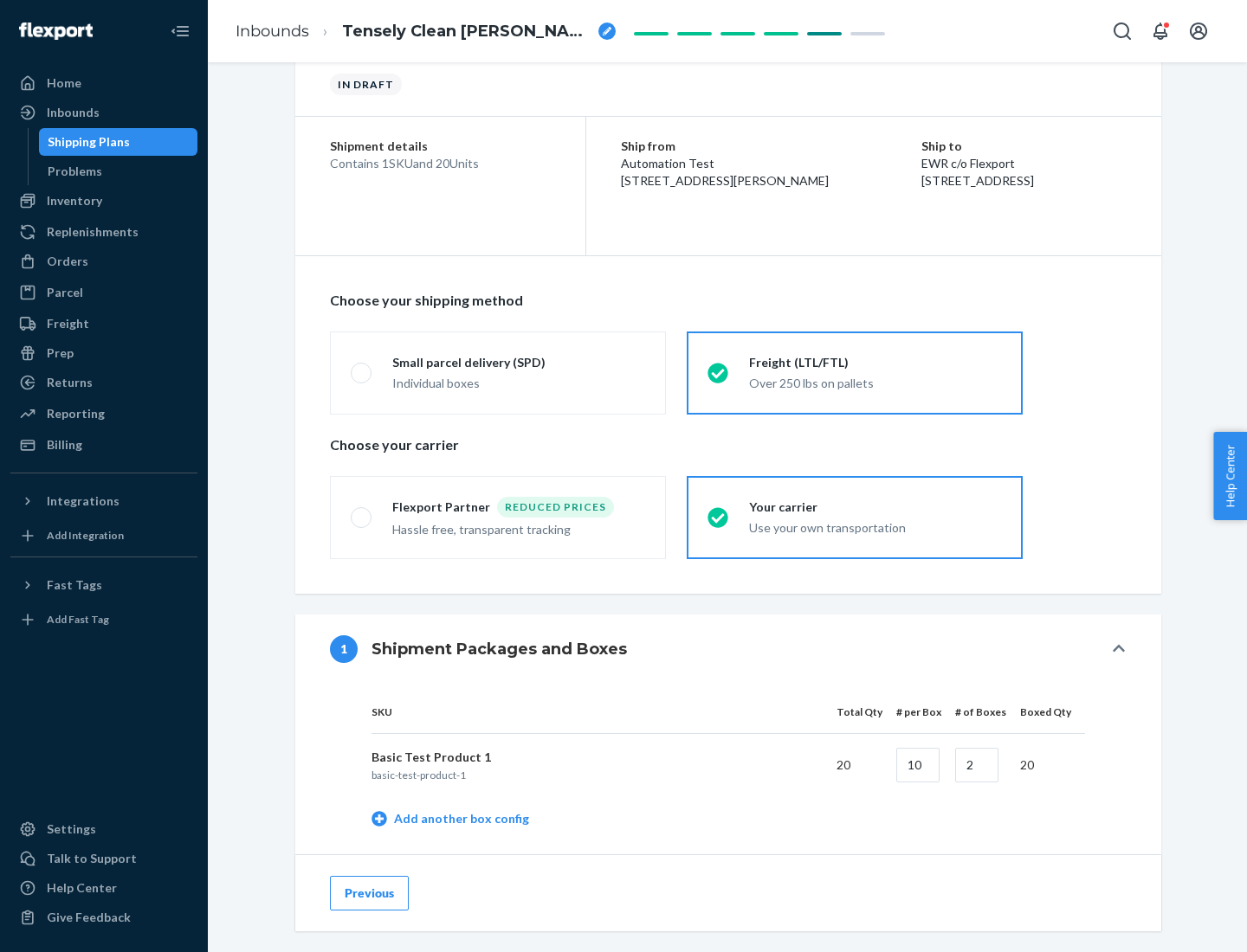
scroll to position [547, 0]
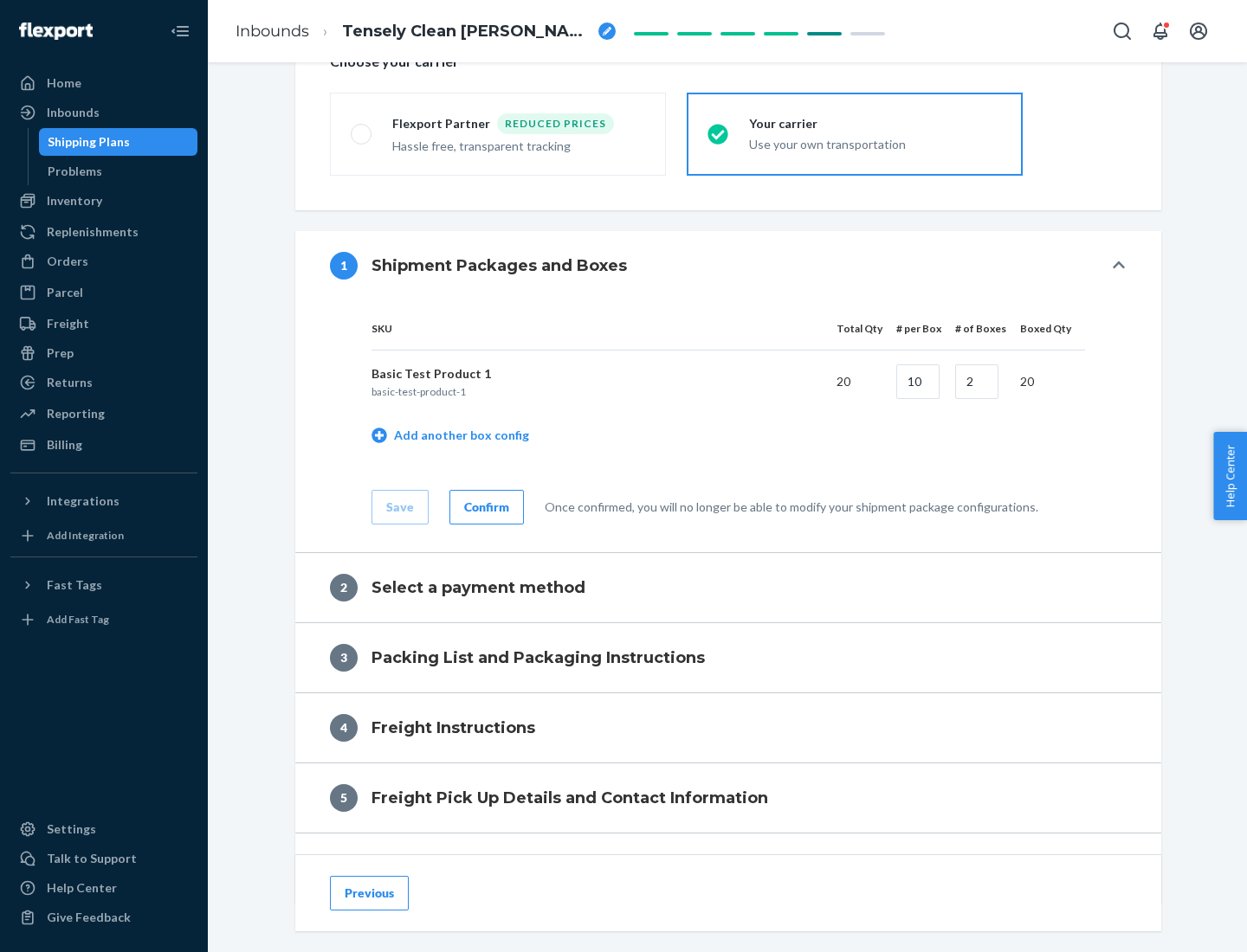
click at [484, 507] on div "Confirm" at bounding box center [486, 507] width 45 height 17
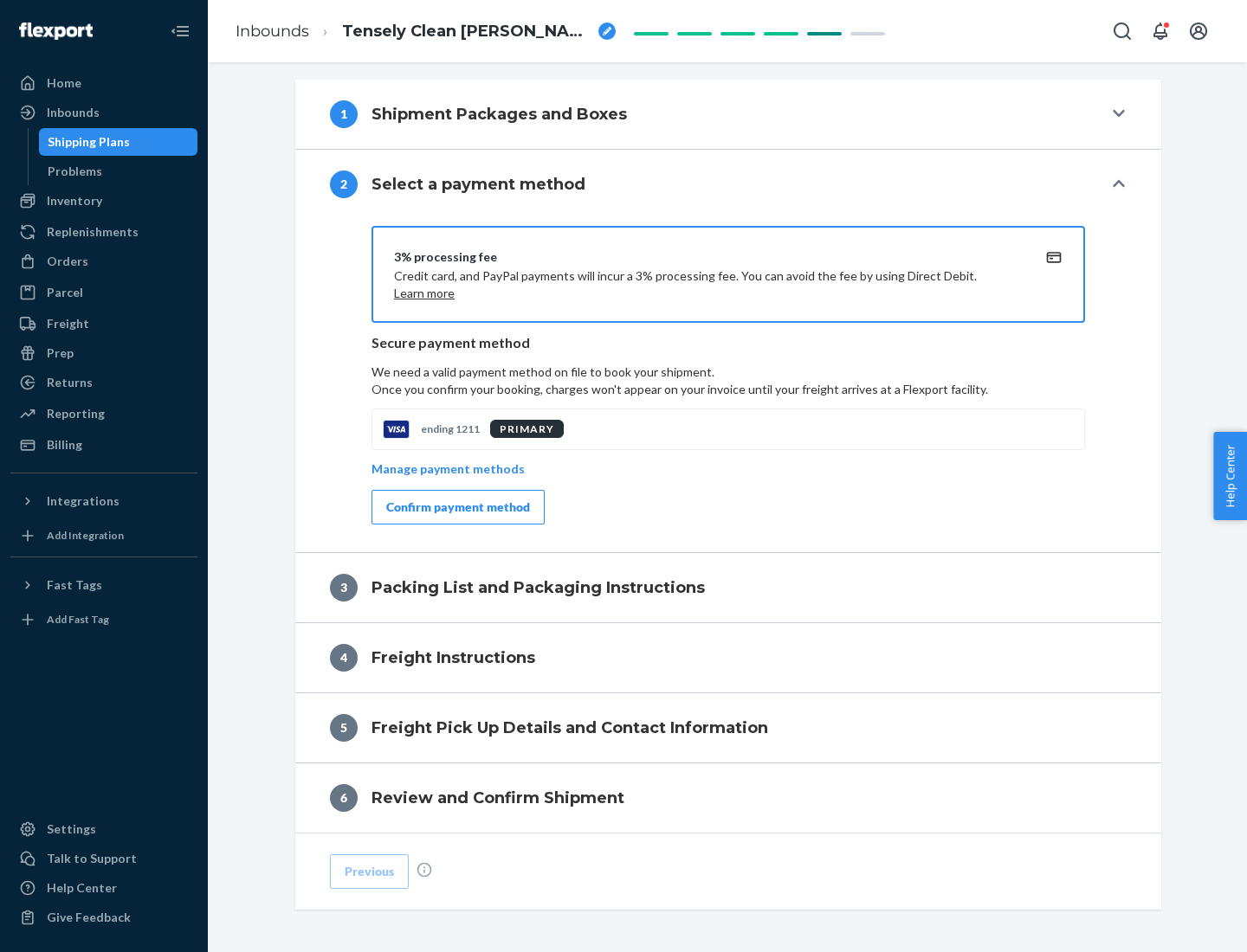
click at [457, 508] on div "Confirm payment method" at bounding box center [457, 507] width 144 height 17
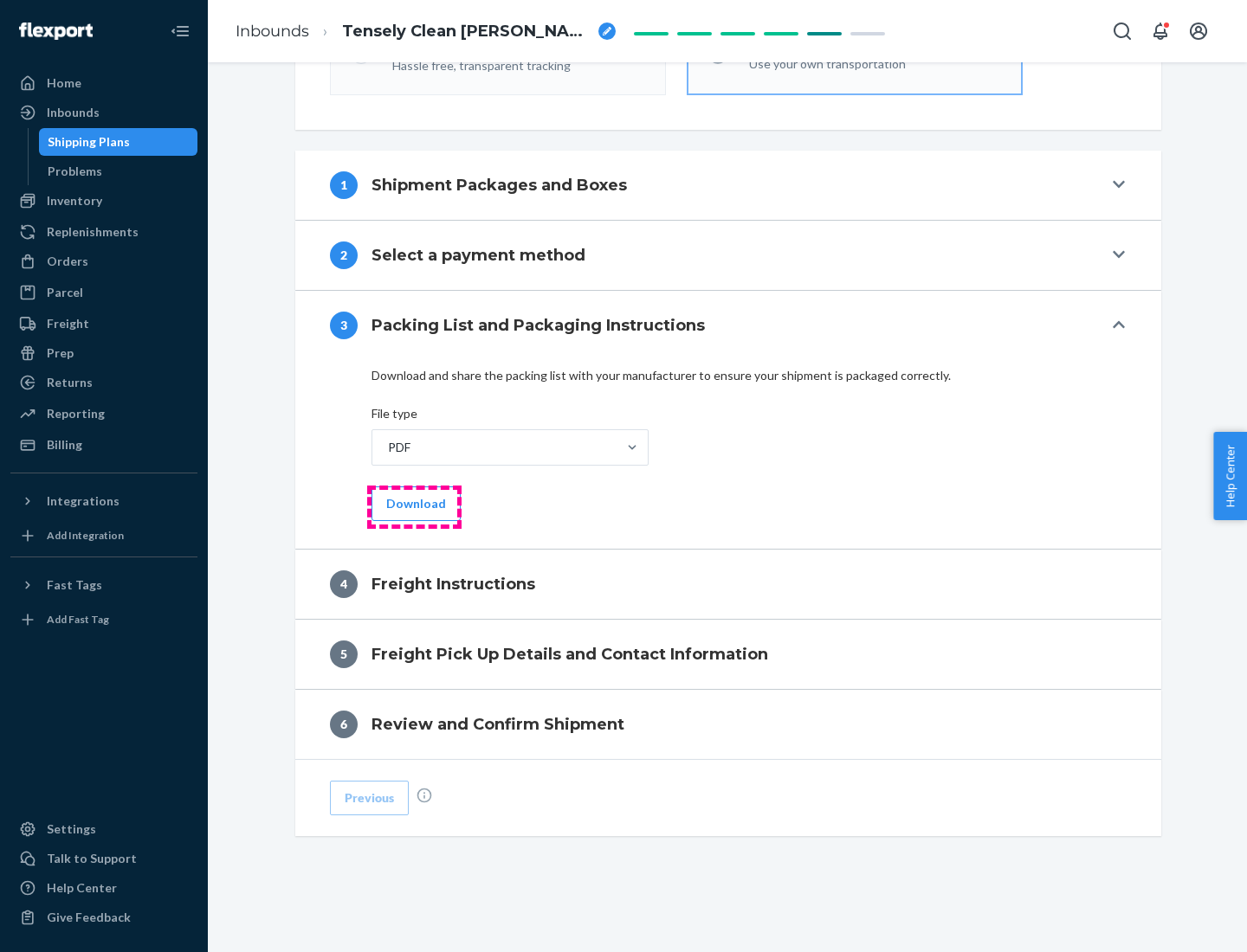
scroll to position [624, 0]
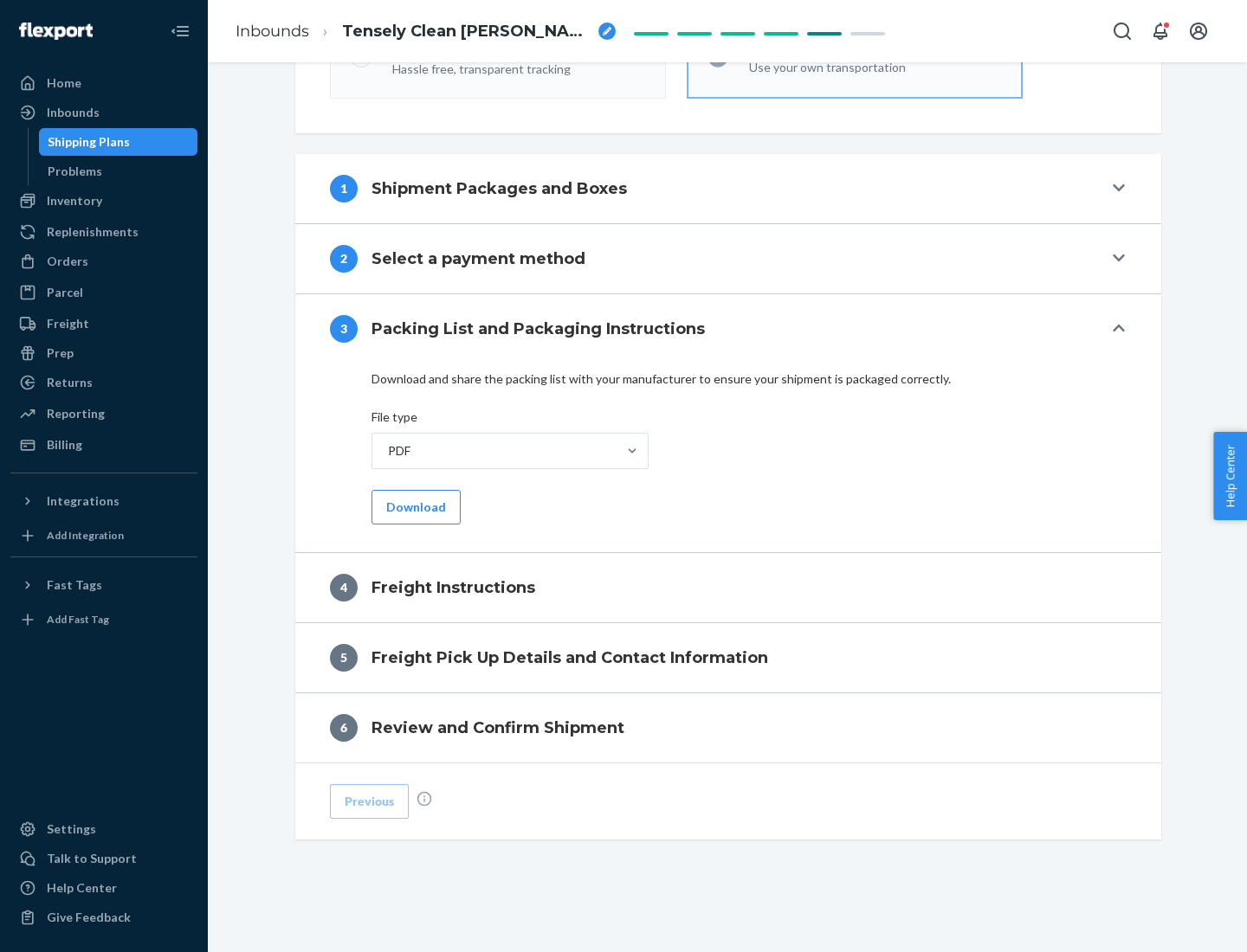
click at [414, 507] on button "Download" at bounding box center [415, 508] width 89 height 35
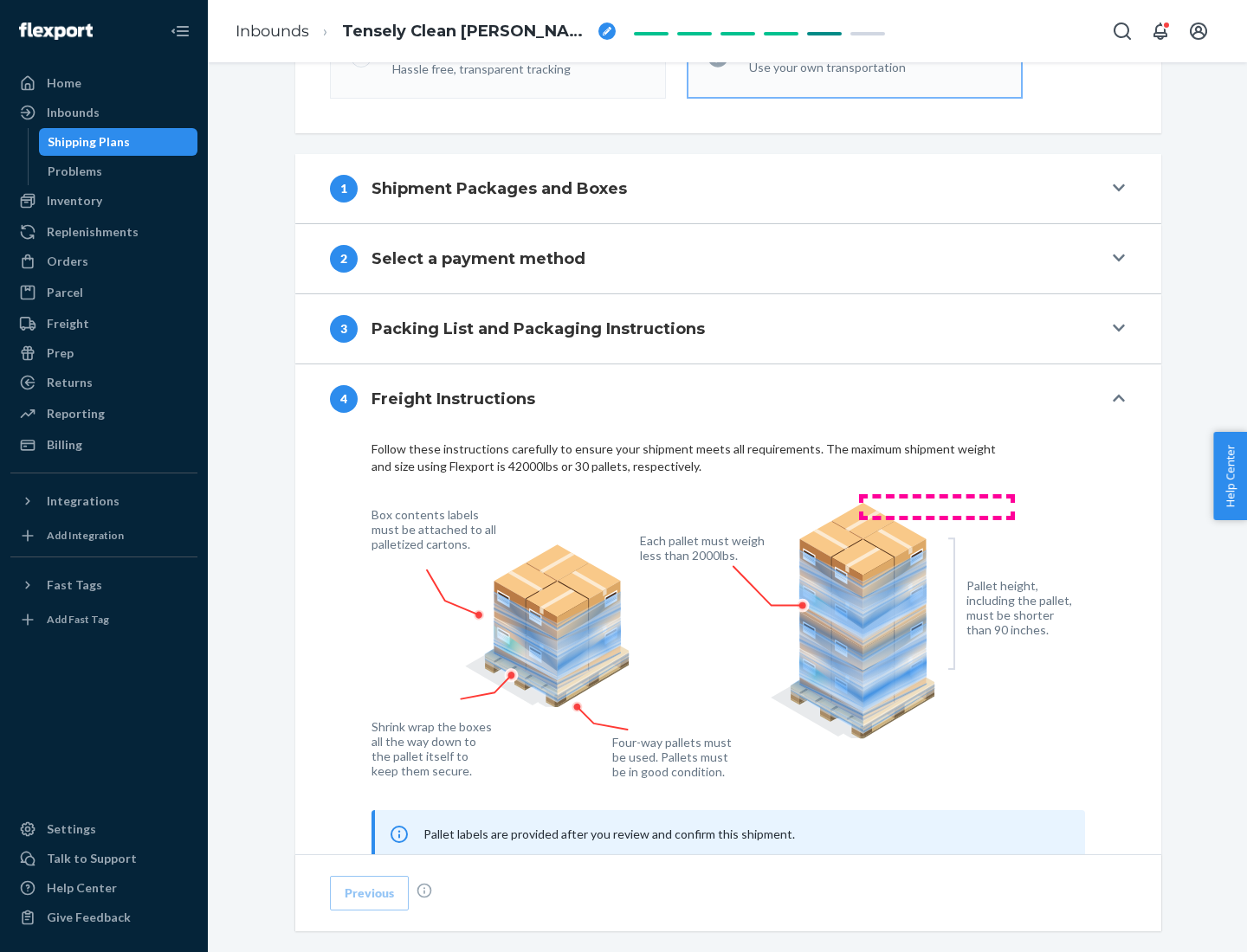
scroll to position [1046, 0]
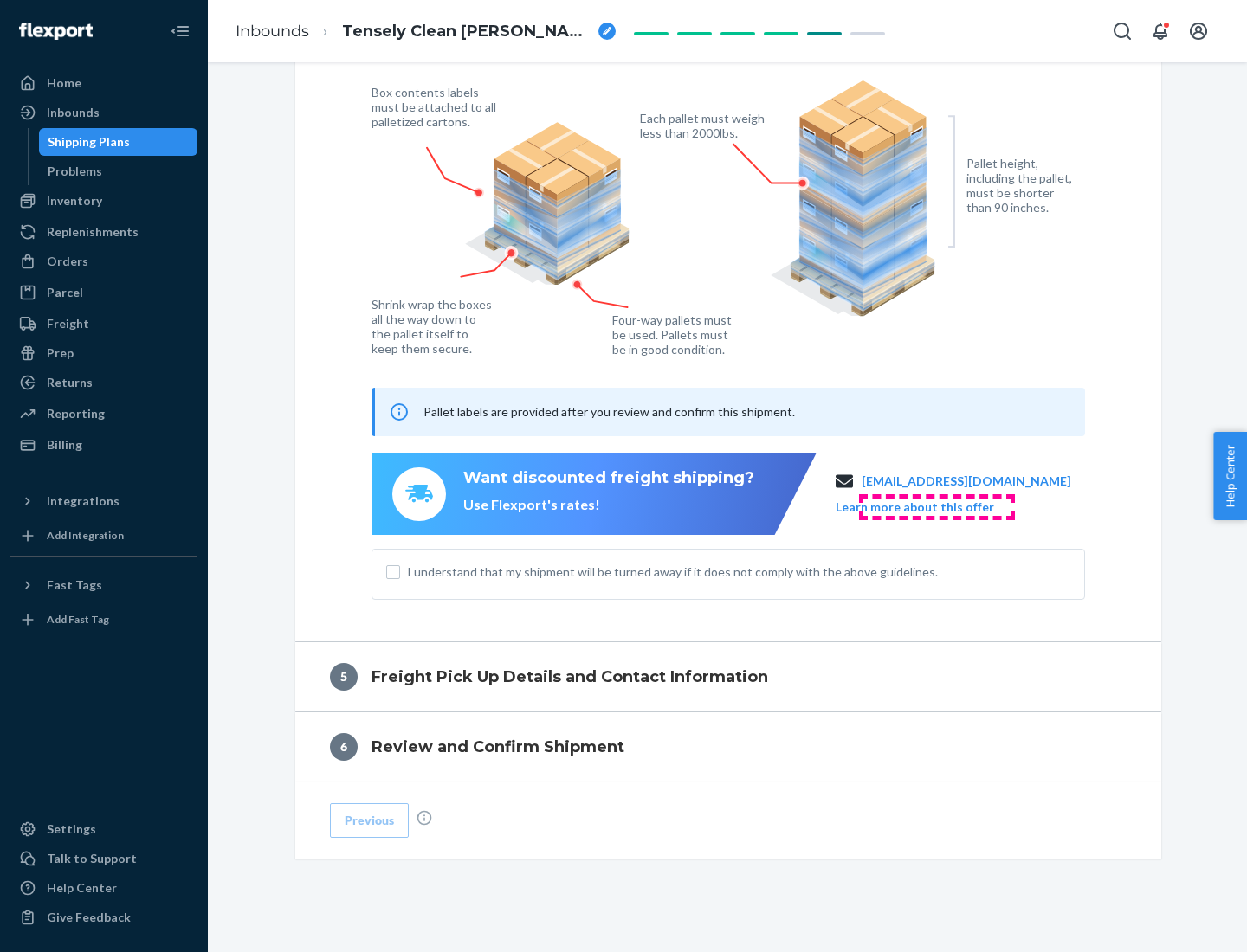
click at [936, 507] on button "Learn more about this offer" at bounding box center [914, 507] width 158 height 17
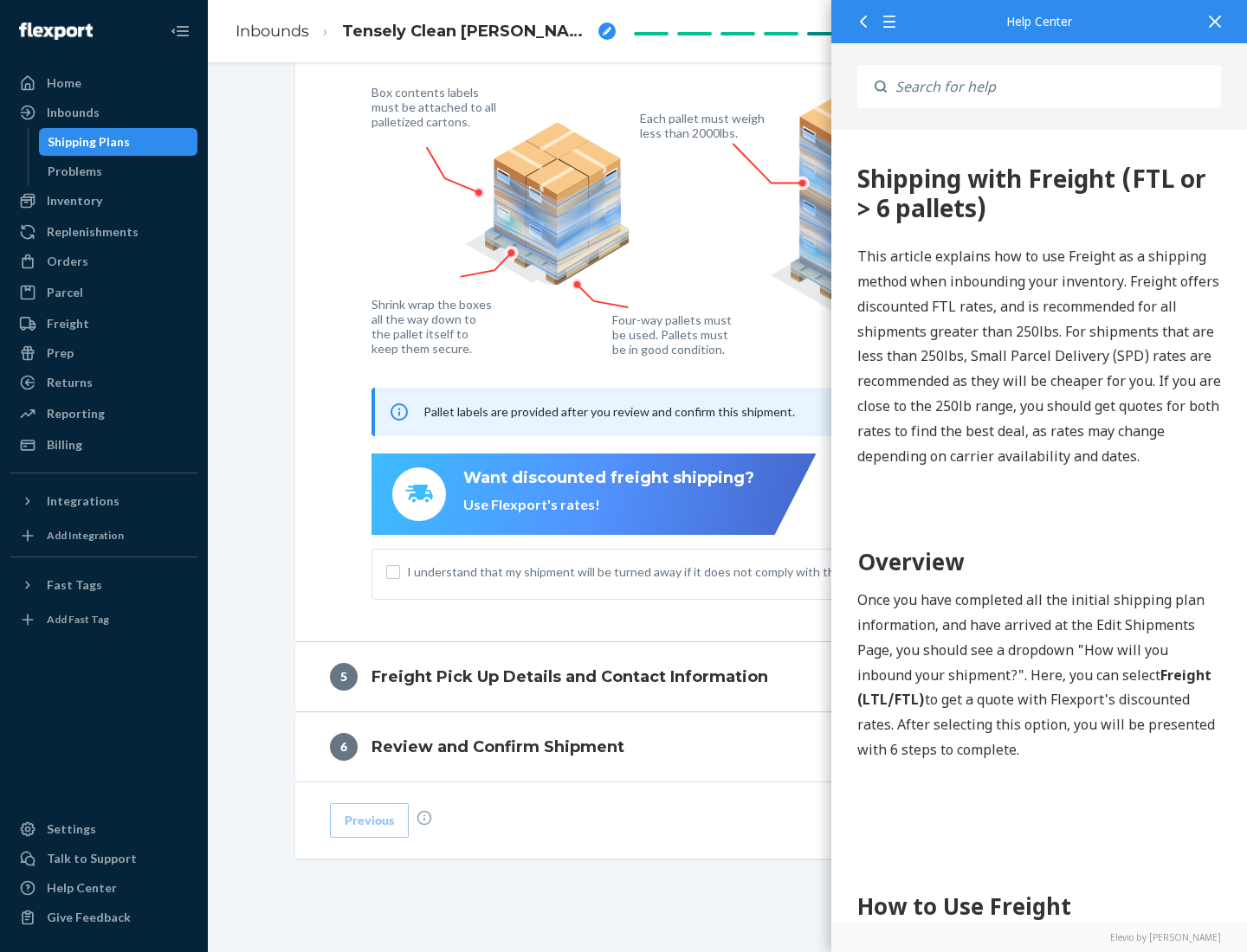
scroll to position [0, 0]
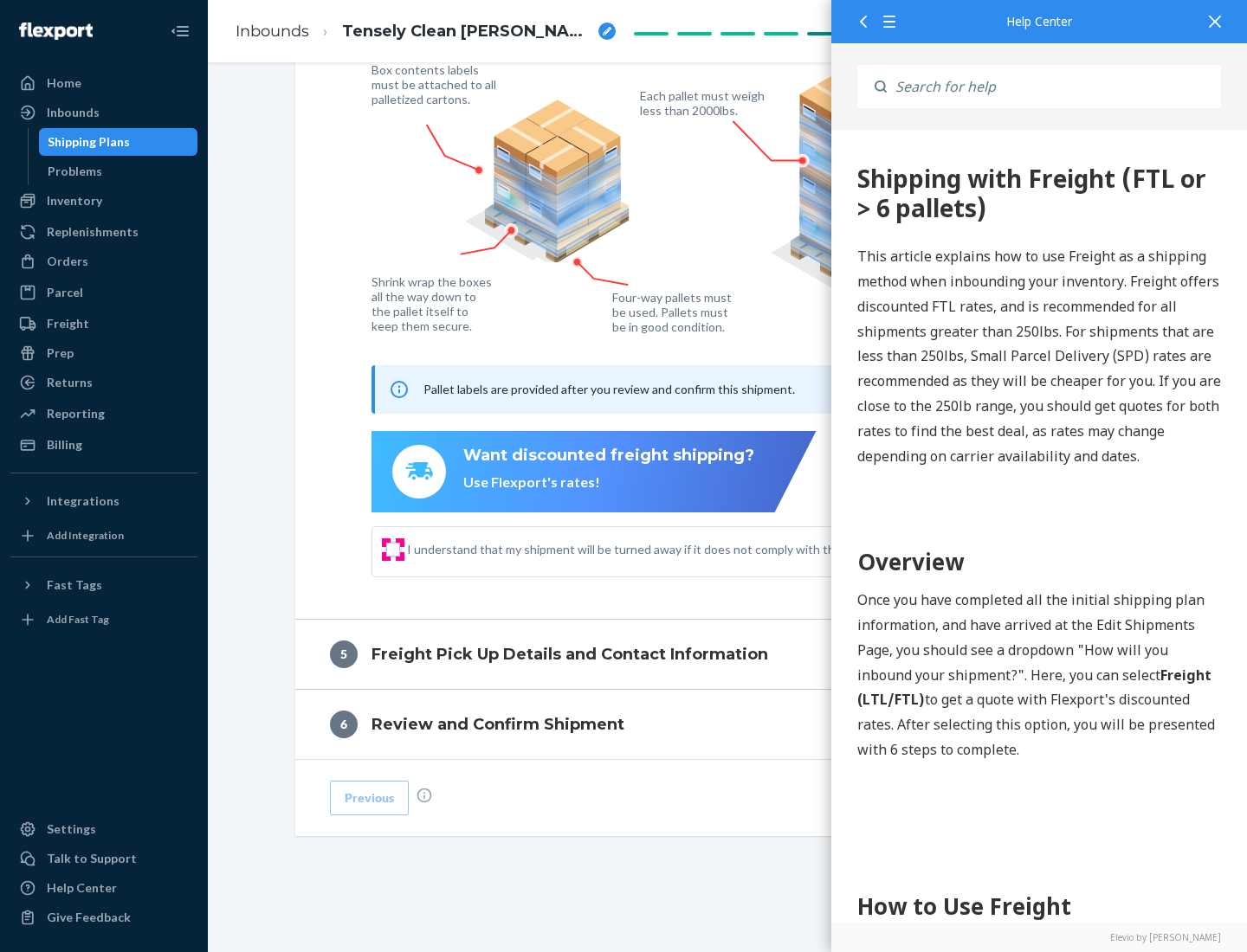
click at [393, 549] on input "I understand that my shipment will be turned away if it does not comply with th…" at bounding box center [392, 549] width 14 height 14
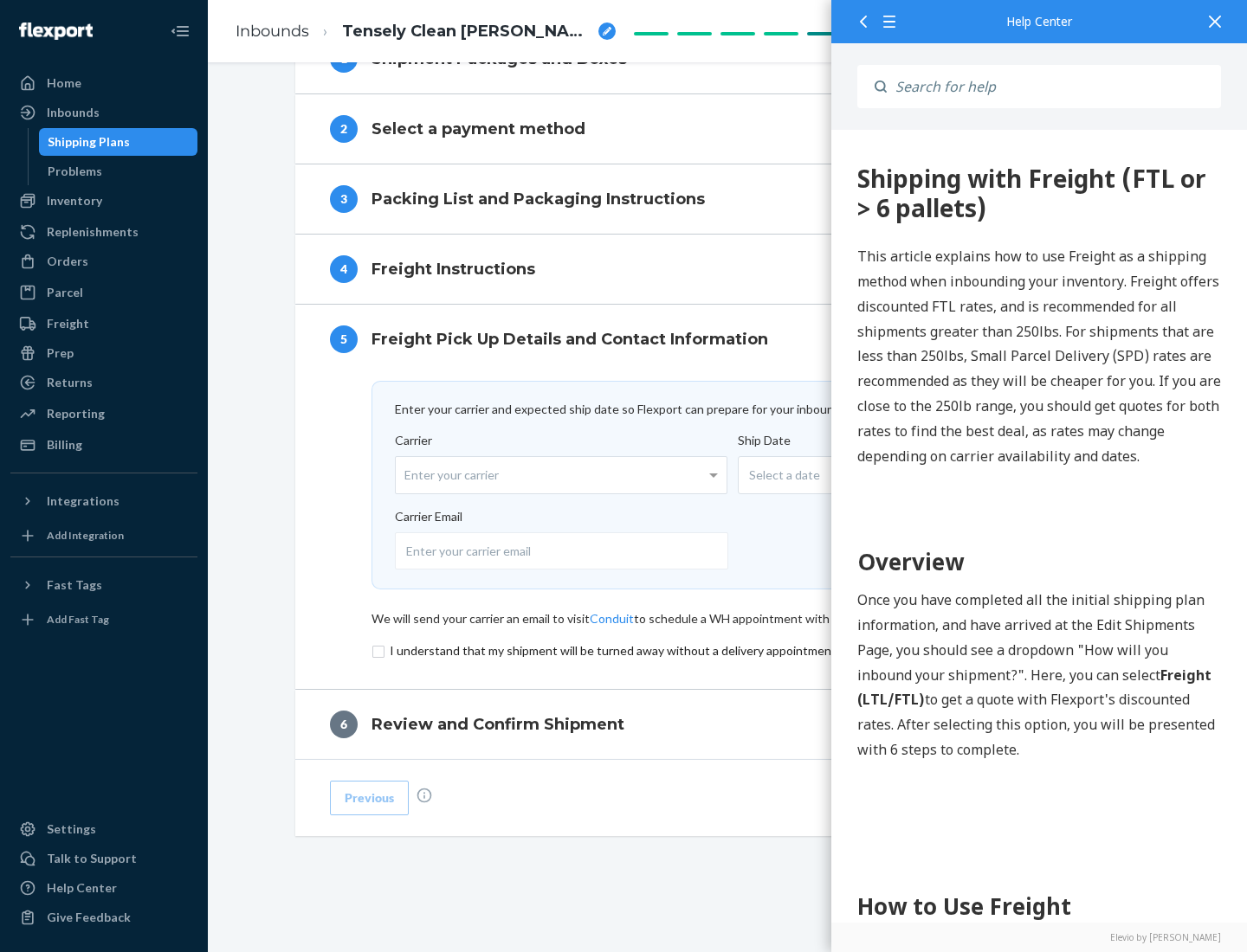
scroll to position [754, 0]
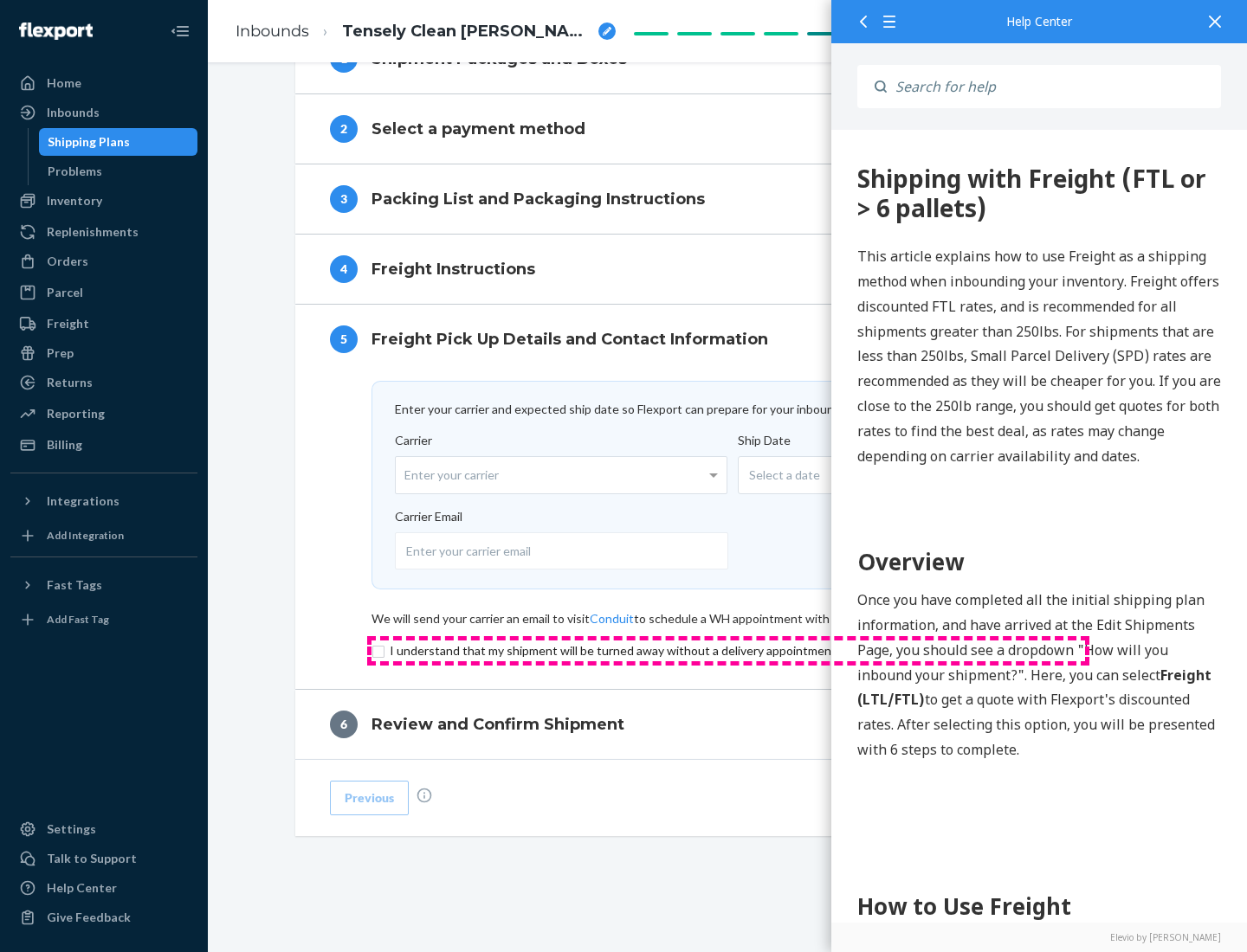
click at [728, 650] on input "checkbox" at bounding box center [728, 650] width 714 height 21
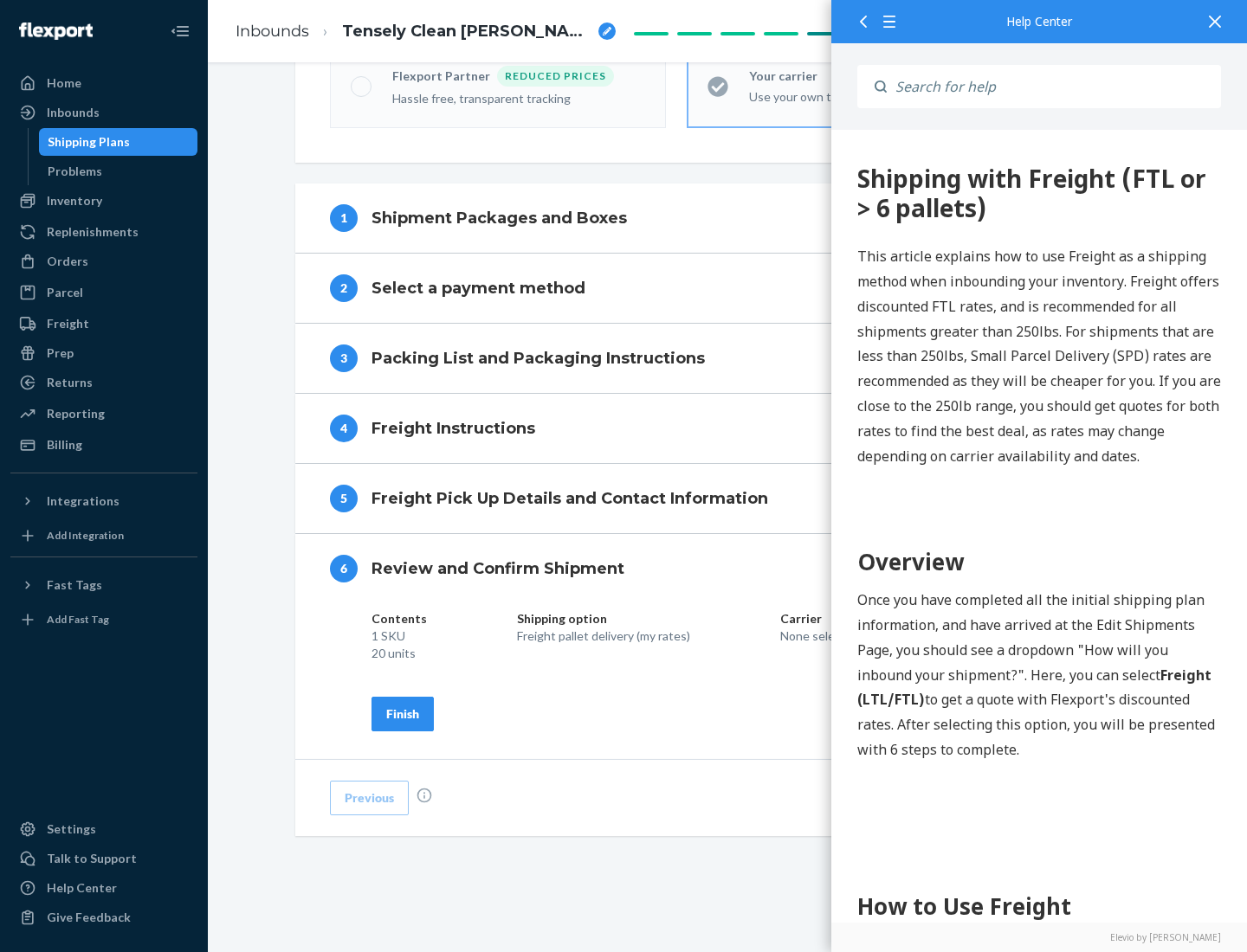
scroll to position [594, 0]
click at [403, 713] on div "Finish" at bounding box center [403, 713] width 33 height 17
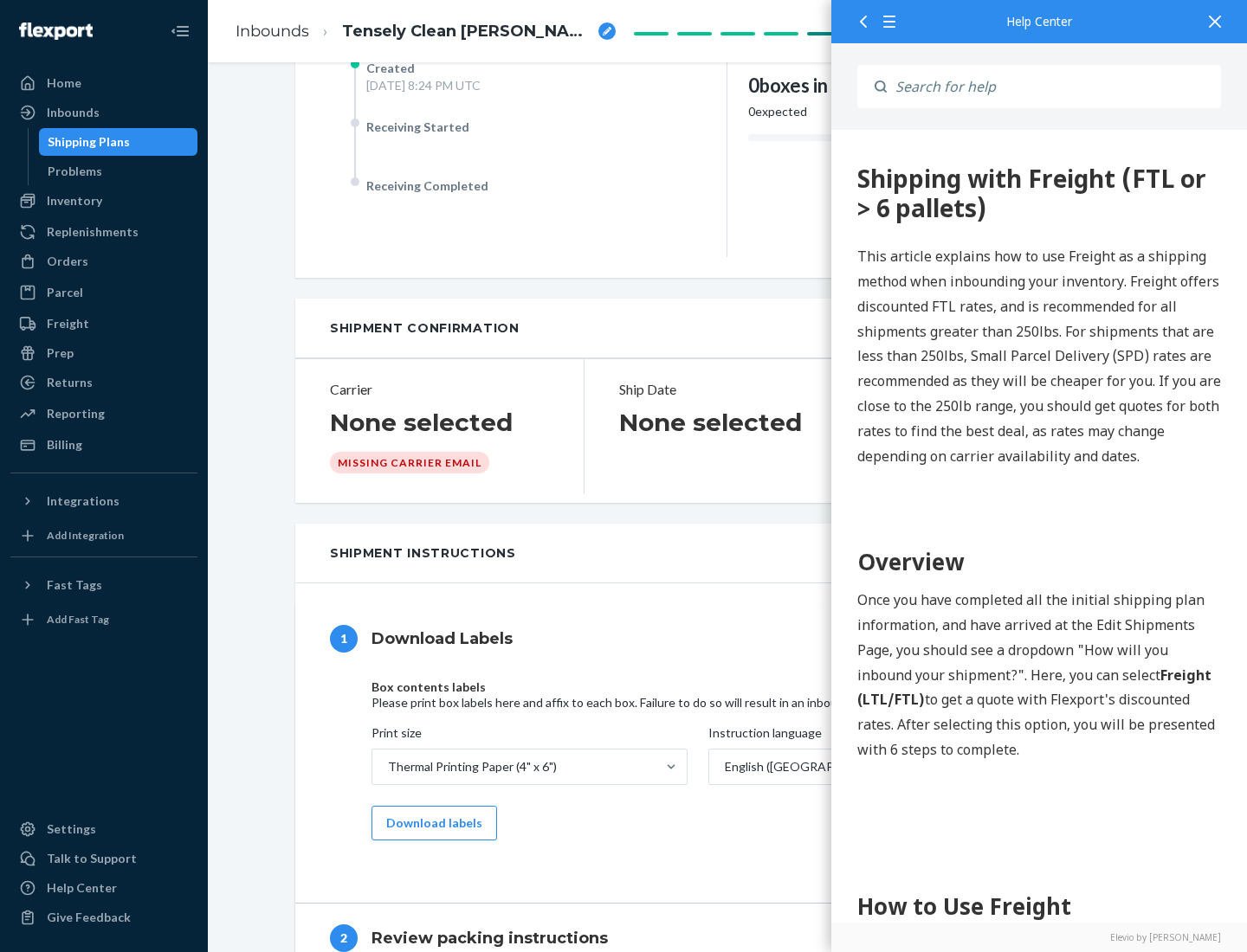
scroll to position [0, 0]
